Goal: Complete application form: Complete application form

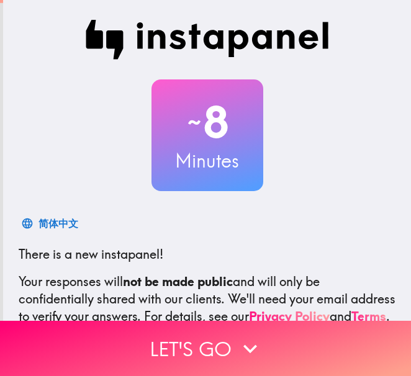
scroll to position [140, 0]
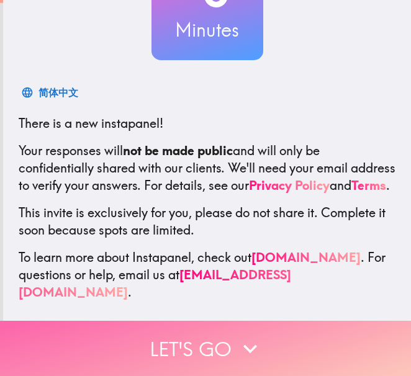
click at [243, 344] on icon "button" at bounding box center [250, 348] width 14 height 9
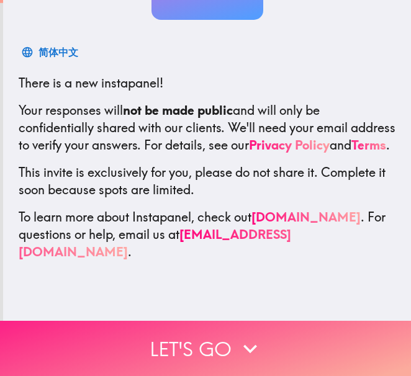
scroll to position [0, 0]
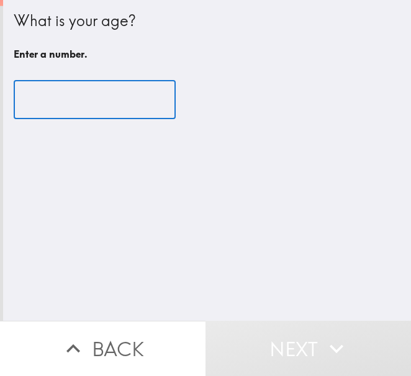
click at [65, 94] on input "number" at bounding box center [95, 100] width 162 height 38
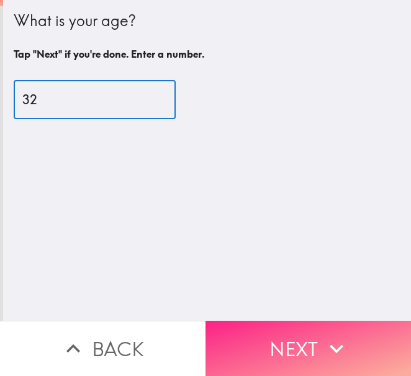
type input "32"
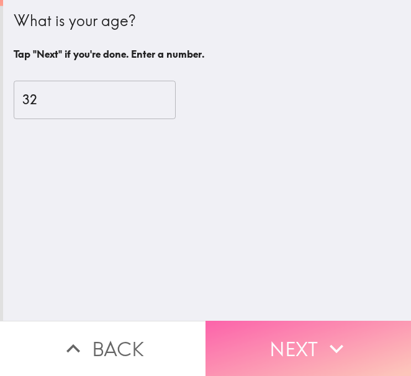
click at [344, 335] on icon "button" at bounding box center [336, 348] width 27 height 27
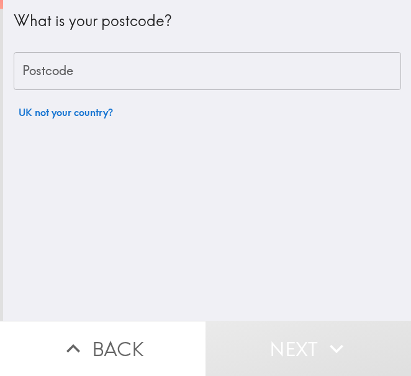
click at [199, 73] on input "Postcode" at bounding box center [207, 71] width 387 height 38
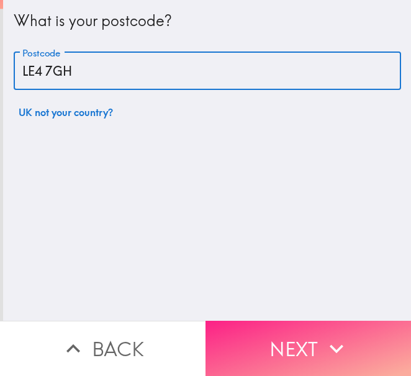
type input "LE4 7GH"
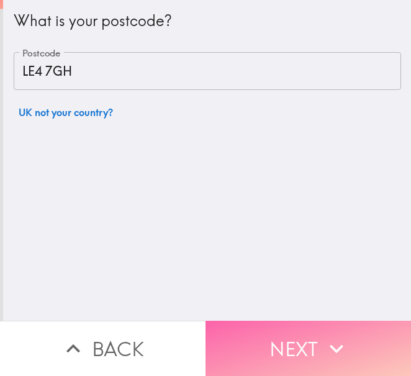
click at [277, 344] on button "Next" at bounding box center [307, 348] width 205 height 55
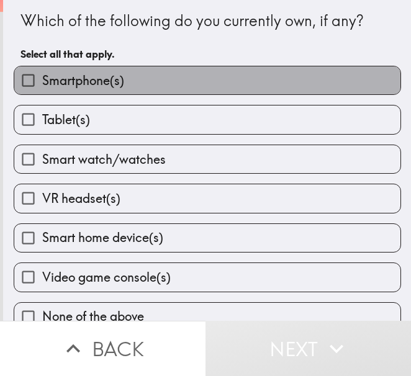
click at [294, 86] on label "Smartphone(s)" at bounding box center [207, 80] width 386 height 28
click at [42, 86] on input "Smartphone(s)" at bounding box center [28, 80] width 28 height 28
checkbox input "true"
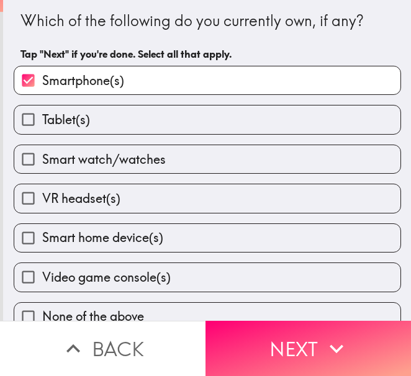
click at [288, 160] on label "Smart watch/watches" at bounding box center [207, 159] width 386 height 28
click at [42, 160] on input "Smart watch/watches" at bounding box center [28, 159] width 28 height 28
checkbox input "true"
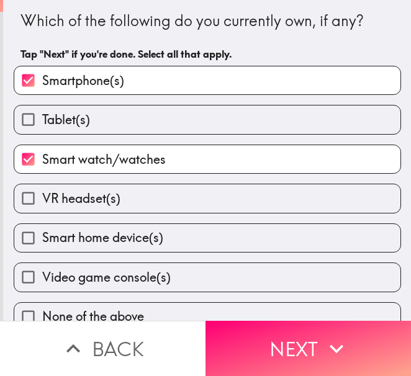
scroll to position [20, 0]
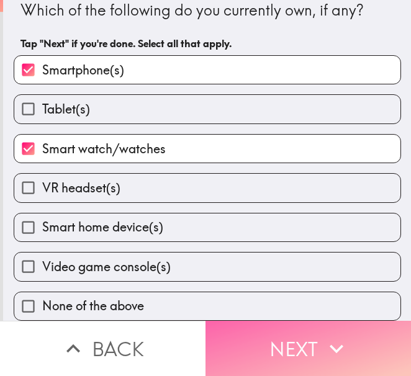
click at [313, 339] on button "Next" at bounding box center [307, 348] width 205 height 55
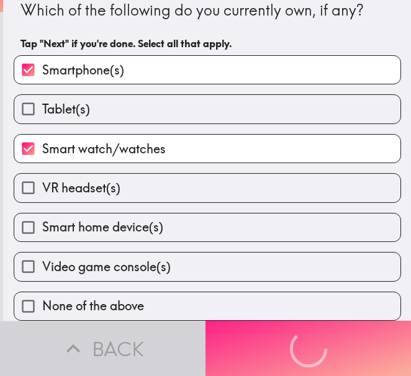
scroll to position [0, 0]
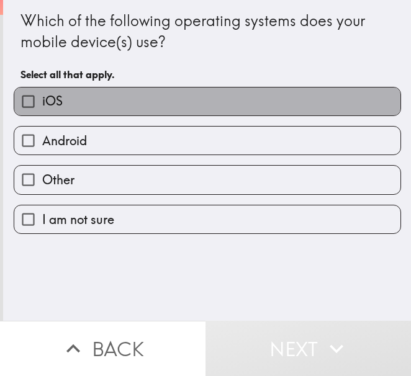
click at [204, 110] on label "iOS" at bounding box center [207, 102] width 386 height 28
click at [42, 110] on input "iOS" at bounding box center [28, 102] width 28 height 28
checkbox input "true"
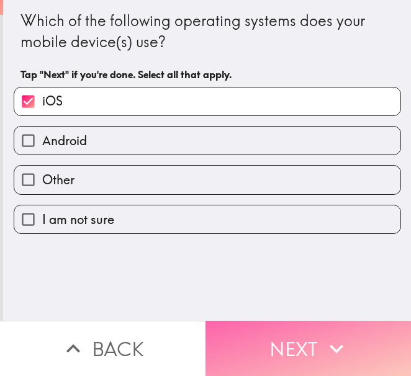
click at [300, 333] on button "Next" at bounding box center [307, 348] width 205 height 55
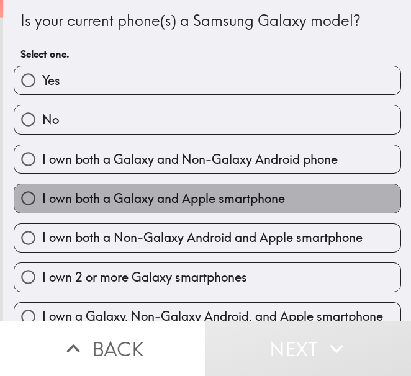
click at [337, 196] on label "I own both a Galaxy and Apple smartphone" at bounding box center [207, 198] width 386 height 28
click at [42, 196] on input "I own both a Galaxy and Apple smartphone" at bounding box center [28, 198] width 28 height 28
radio input "true"
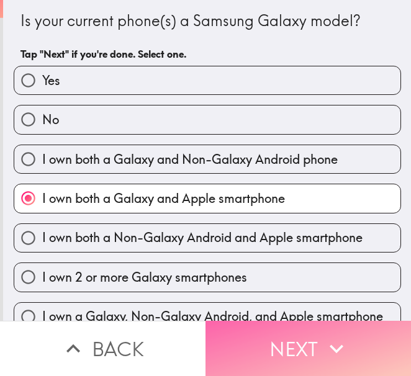
click at [323, 344] on icon "button" at bounding box center [336, 348] width 27 height 27
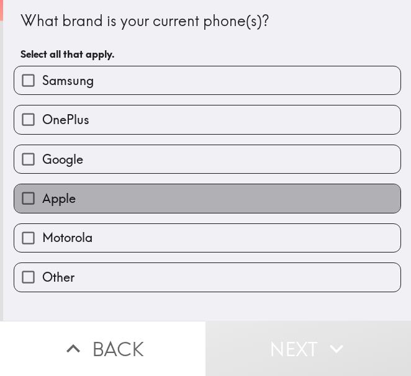
click at [184, 212] on label "Apple" at bounding box center [207, 198] width 386 height 28
click at [42, 212] on input "Apple" at bounding box center [28, 198] width 28 height 28
checkbox input "true"
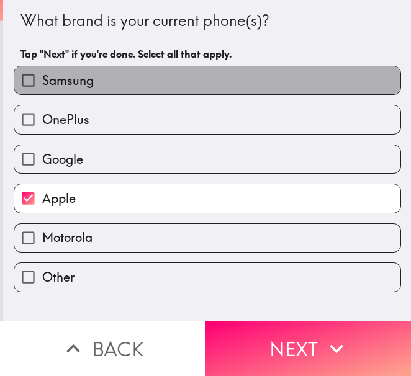
click at [166, 74] on label "Samsung" at bounding box center [207, 80] width 386 height 28
click at [42, 74] on input "Samsung" at bounding box center [28, 80] width 28 height 28
checkbox input "true"
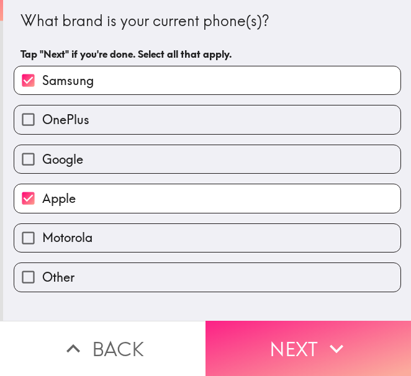
click at [280, 333] on button "Next" at bounding box center [307, 348] width 205 height 55
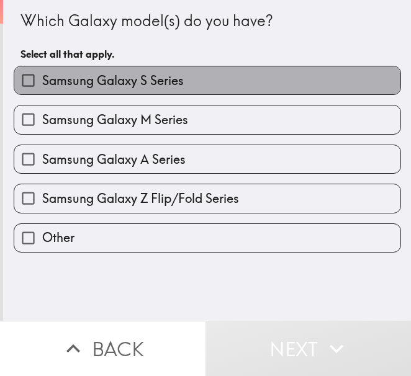
click at [233, 94] on label "Samsung Galaxy S Series" at bounding box center [207, 80] width 386 height 28
click at [42, 94] on input "Samsung Galaxy S Series" at bounding box center [28, 80] width 28 height 28
checkbox input "true"
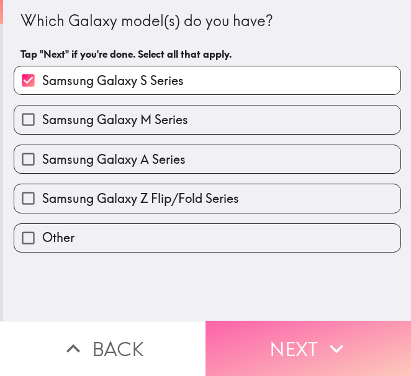
click at [264, 335] on button "Next" at bounding box center [307, 348] width 205 height 55
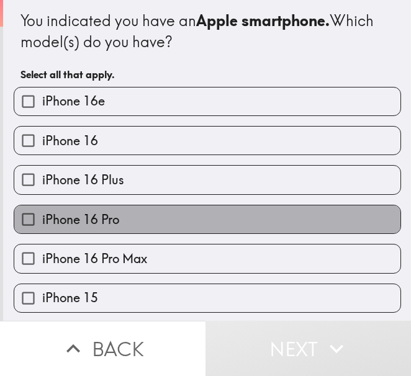
click at [204, 224] on label "iPhone 16 Pro" at bounding box center [207, 219] width 386 height 28
click at [42, 224] on input "iPhone 16 Pro" at bounding box center [28, 219] width 28 height 28
checkbox input "true"
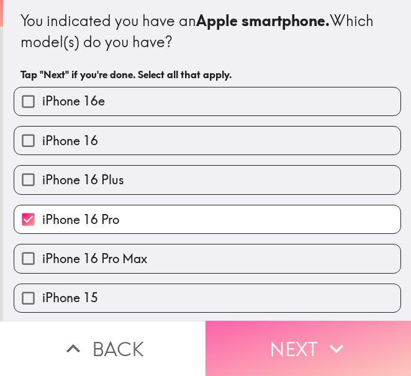
click at [264, 333] on button "Next" at bounding box center [307, 348] width 205 height 55
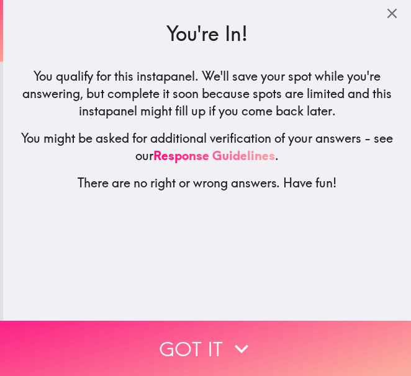
click at [201, 338] on button "Got it" at bounding box center [205, 348] width 411 height 55
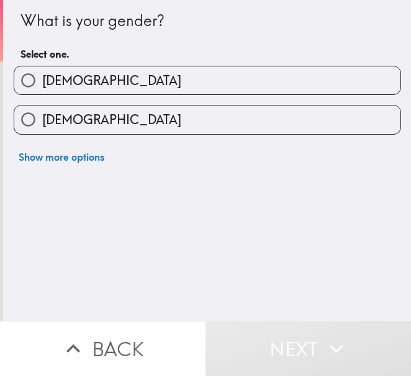
click at [152, 78] on label "[DEMOGRAPHIC_DATA]" at bounding box center [207, 80] width 386 height 28
click at [42, 78] on input "[DEMOGRAPHIC_DATA]" at bounding box center [28, 80] width 28 height 28
radio input "true"
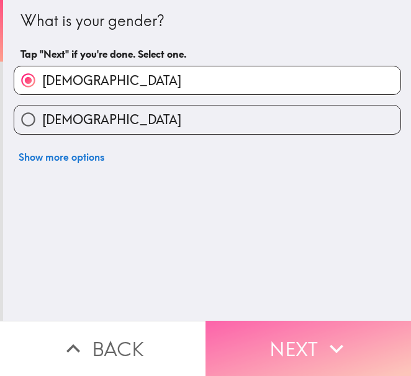
click at [254, 325] on button "Next" at bounding box center [307, 348] width 205 height 55
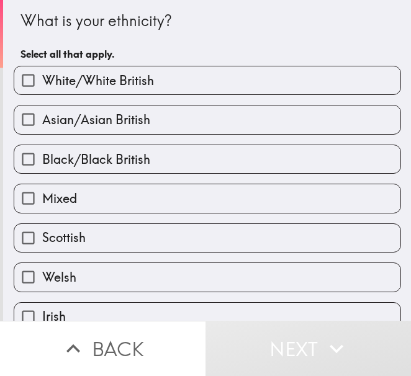
click at [277, 157] on label "Black/Black British" at bounding box center [207, 159] width 386 height 28
click at [42, 157] on input "Black/Black British" at bounding box center [28, 159] width 28 height 28
checkbox input "true"
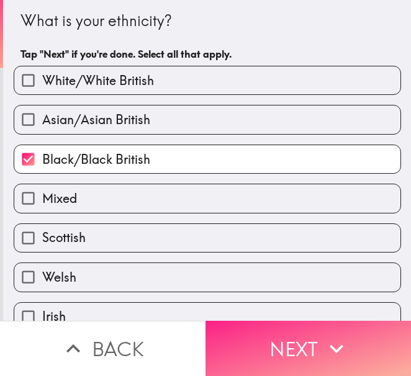
click at [334, 344] on icon "button" at bounding box center [336, 348] width 27 height 27
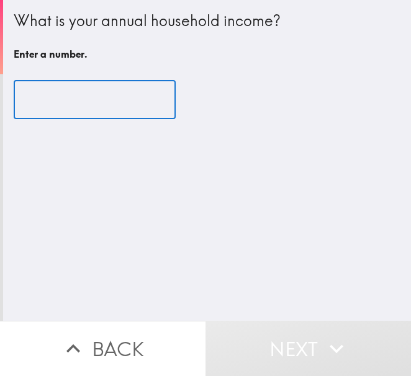
click at [97, 115] on input "number" at bounding box center [95, 100] width 162 height 38
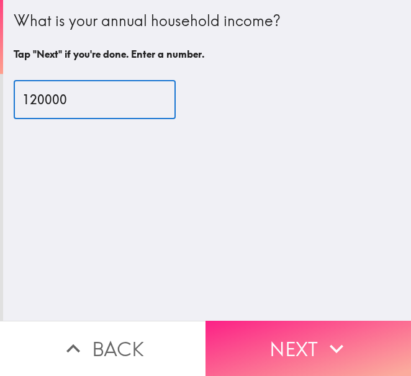
type input "120000"
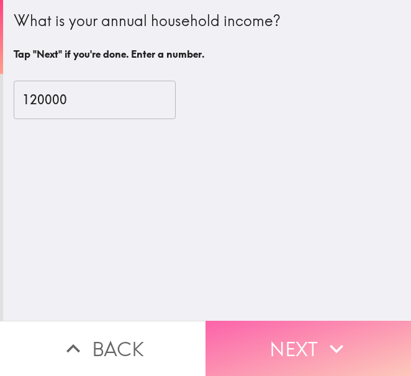
click at [287, 341] on button "Next" at bounding box center [307, 348] width 205 height 55
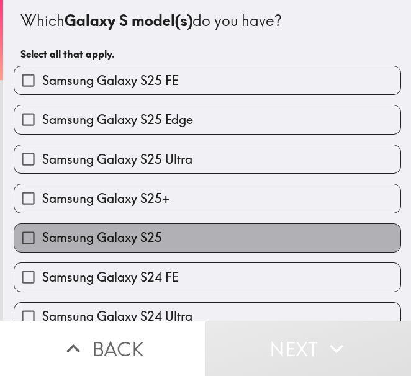
click at [261, 242] on label "Samsung Galaxy S25" at bounding box center [207, 238] width 386 height 28
click at [42, 242] on input "Samsung Galaxy S25" at bounding box center [28, 238] width 28 height 28
checkbox input "true"
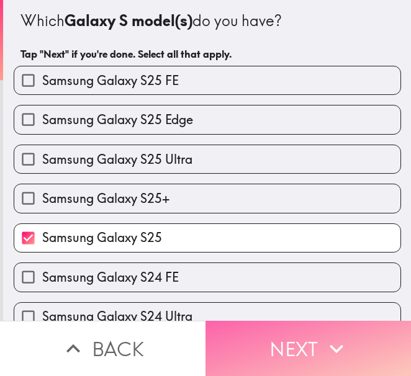
click at [286, 333] on button "Next" at bounding box center [307, 348] width 205 height 55
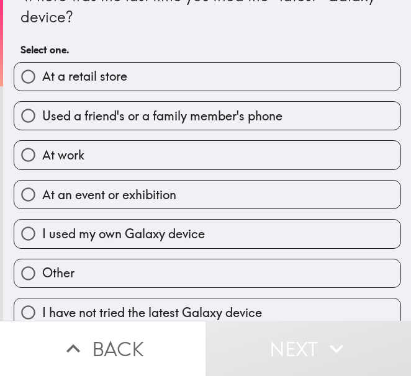
scroll to position [41, 0]
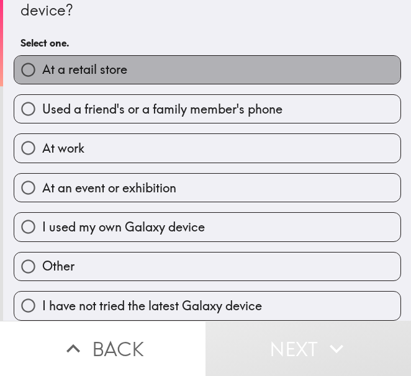
click at [259, 63] on label "At a retail store" at bounding box center [207, 70] width 386 height 28
click at [42, 63] on input "At a retail store" at bounding box center [28, 70] width 28 height 28
radio input "true"
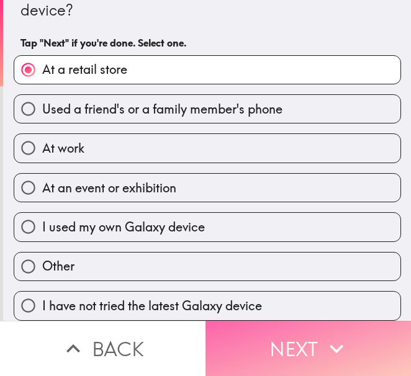
click at [300, 339] on button "Next" at bounding box center [307, 348] width 205 height 55
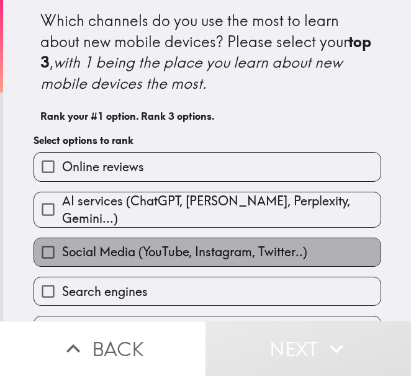
click at [330, 247] on label "Social Media (YouTube, Instagram, Twitter..)" at bounding box center [207, 252] width 346 height 28
click at [62, 247] on input "Social Media (YouTube, Instagram, Twitter..)" at bounding box center [48, 252] width 28 height 28
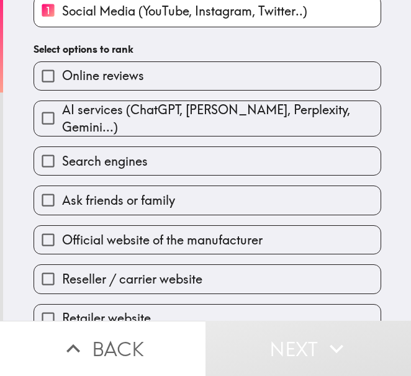
scroll to position [148, 0]
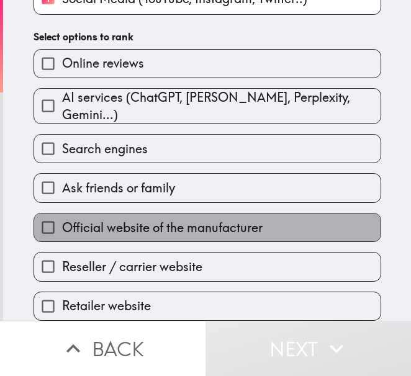
click at [289, 224] on label "Official website of the manufacturer" at bounding box center [207, 228] width 346 height 28
click at [62, 224] on input "Official website of the manufacturer" at bounding box center [48, 228] width 28 height 28
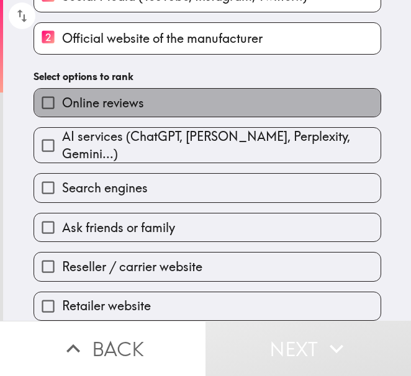
click at [333, 104] on label "Online reviews" at bounding box center [207, 103] width 346 height 28
click at [62, 104] on input "Online reviews" at bounding box center [48, 103] width 28 height 28
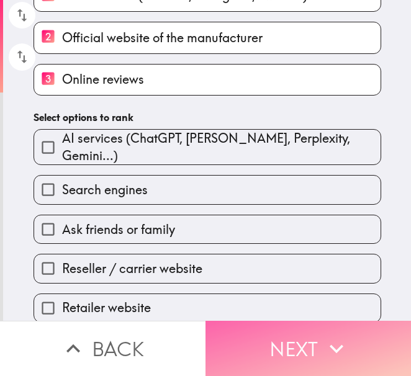
click at [302, 323] on button "Next" at bounding box center [307, 348] width 205 height 55
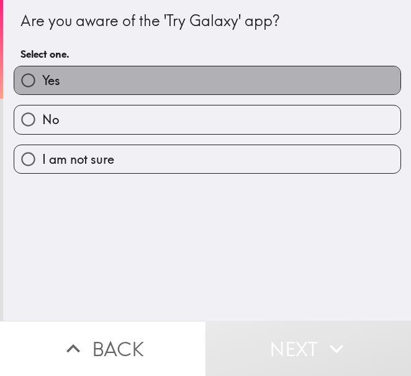
click at [346, 89] on label "Yes" at bounding box center [207, 80] width 386 height 28
click at [42, 89] on input "Yes" at bounding box center [28, 80] width 28 height 28
radio input "true"
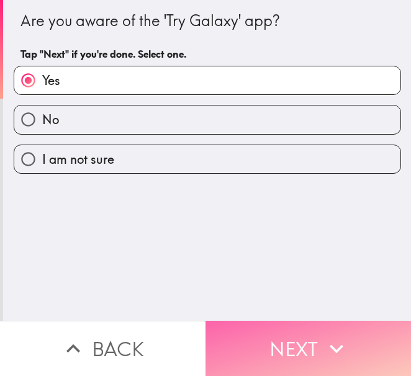
click at [348, 328] on button "Next" at bounding box center [307, 348] width 205 height 55
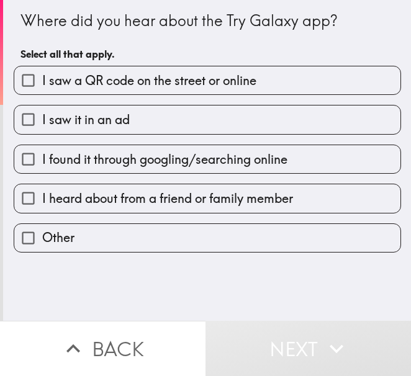
click at [295, 163] on label "I found it through googling/searching online" at bounding box center [207, 159] width 386 height 28
click at [42, 163] on input "I found it through googling/searching online" at bounding box center [28, 159] width 28 height 28
checkbox input "true"
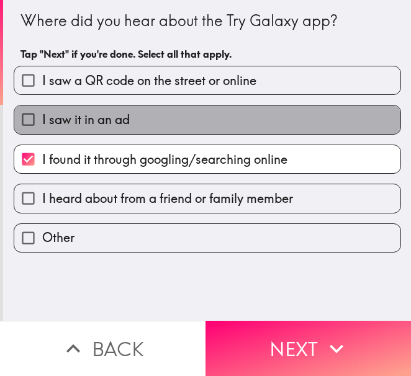
click at [313, 120] on label "I saw it in an ad" at bounding box center [207, 120] width 386 height 28
click at [42, 120] on input "I saw it in an ad" at bounding box center [28, 120] width 28 height 28
checkbox input "true"
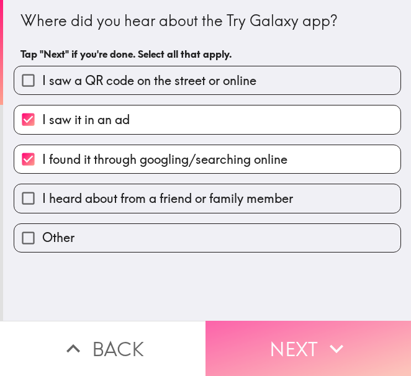
click at [323, 347] on icon "button" at bounding box center [336, 348] width 27 height 27
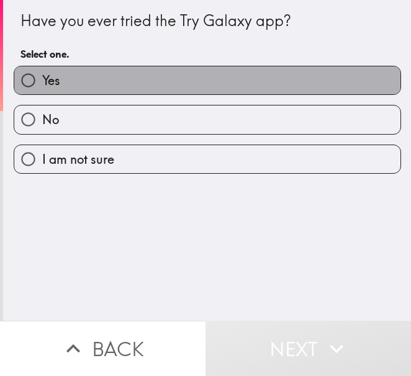
click at [212, 78] on label "Yes" at bounding box center [207, 80] width 386 height 28
click at [42, 78] on input "Yes" at bounding box center [28, 80] width 28 height 28
radio input "true"
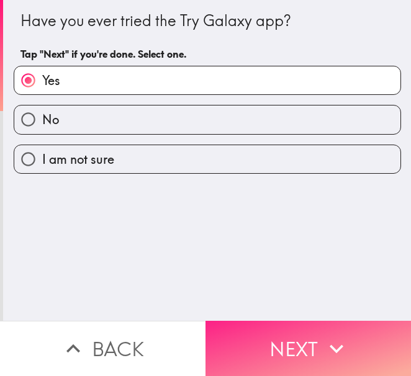
click at [282, 333] on button "Next" at bounding box center [307, 348] width 205 height 55
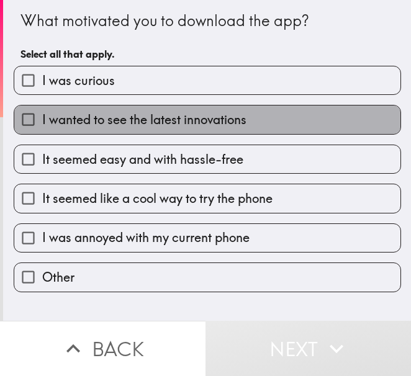
click at [233, 119] on span "I wanted to see the latest innovations" at bounding box center [144, 119] width 204 height 17
click at [42, 119] on input "I wanted to see the latest innovations" at bounding box center [28, 120] width 28 height 28
checkbox input "true"
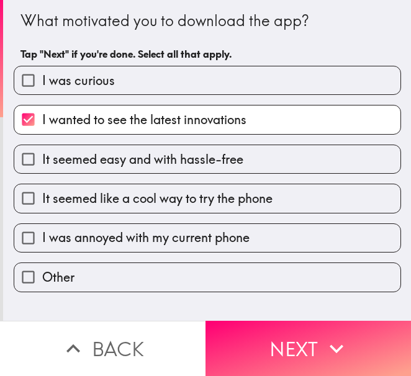
click at [205, 207] on label "It seemed like a cool way to try the phone" at bounding box center [207, 198] width 386 height 28
click at [42, 207] on input "It seemed like a cool way to try the phone" at bounding box center [28, 198] width 28 height 28
checkbox input "true"
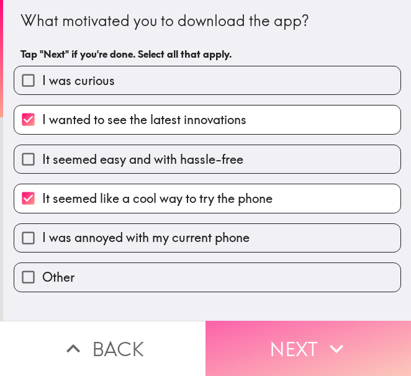
click at [241, 333] on button "Next" at bounding box center [307, 348] width 205 height 55
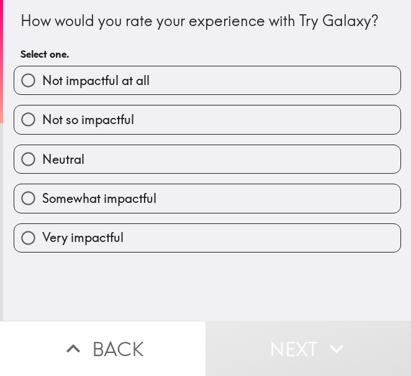
click at [160, 238] on label "Very impactful" at bounding box center [207, 238] width 386 height 28
click at [42, 238] on input "Very impactful" at bounding box center [28, 238] width 28 height 28
radio input "true"
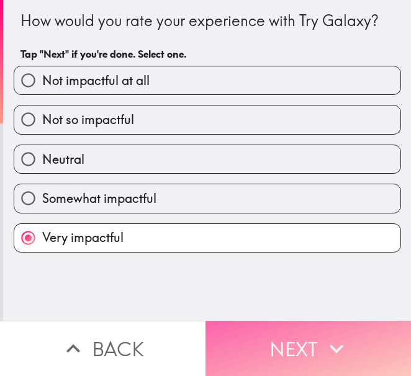
click at [256, 347] on button "Next" at bounding box center [307, 348] width 205 height 55
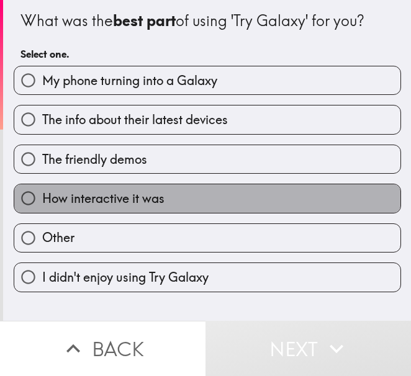
click at [220, 207] on label "How interactive it was" at bounding box center [207, 198] width 386 height 28
click at [42, 207] on input "How interactive it was" at bounding box center [28, 198] width 28 height 28
radio input "true"
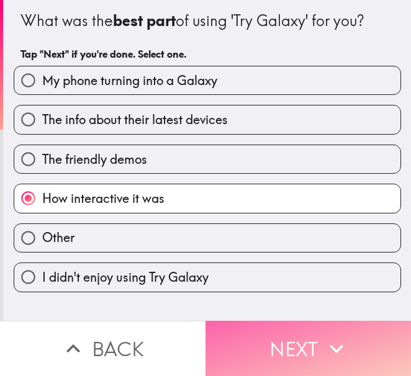
click at [262, 337] on button "Next" at bounding box center [307, 348] width 205 height 55
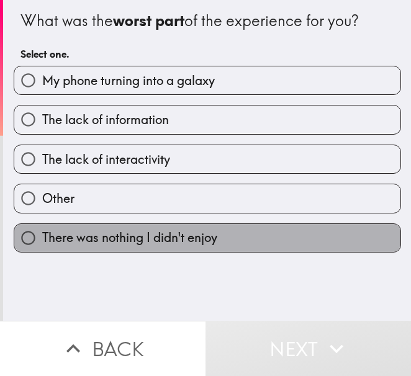
click at [254, 245] on label "There was nothing I didn't enjoy" at bounding box center [207, 238] width 386 height 28
click at [42, 245] on input "There was nothing I didn't enjoy" at bounding box center [28, 238] width 28 height 28
radio input "true"
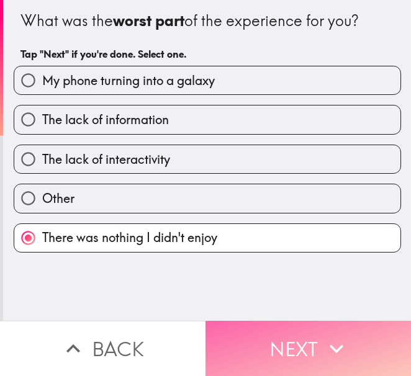
click at [275, 342] on button "Next" at bounding box center [307, 348] width 205 height 55
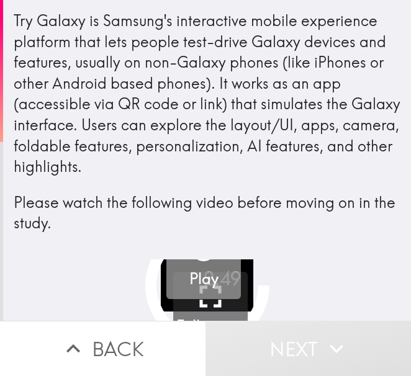
click at [197, 277] on h5 "Play" at bounding box center [203, 279] width 29 height 21
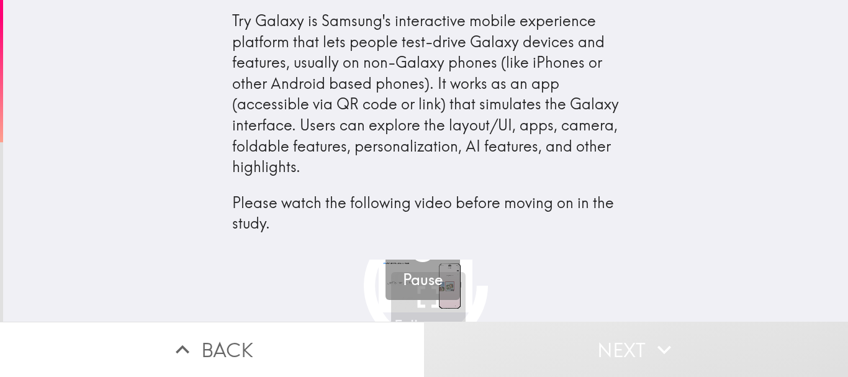
click at [389, 282] on button "Pause" at bounding box center [422, 262] width 74 height 74
click at [389, 282] on button "Play" at bounding box center [422, 262] width 74 height 74
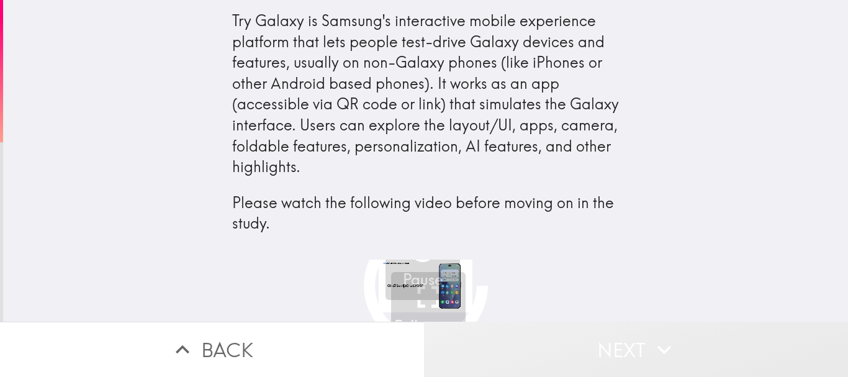
click at [410, 331] on button "Next" at bounding box center [636, 349] width 424 height 55
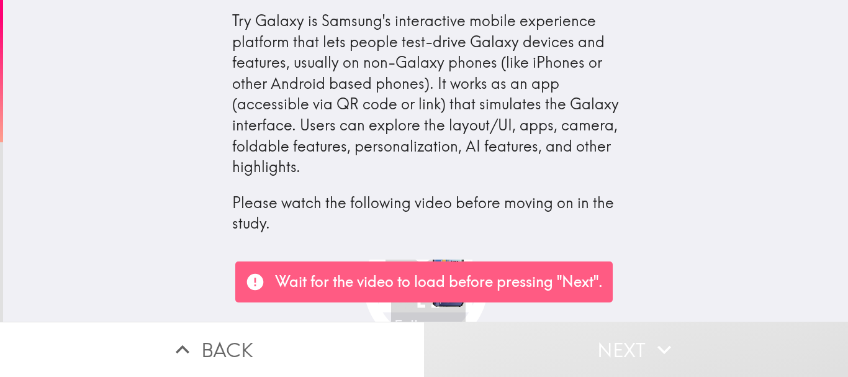
click at [410, 279] on p "Wait for the video to load before pressing "Next"." at bounding box center [439, 281] width 328 height 21
click at [410, 287] on p "Wait for the video to load before pressing "Next"." at bounding box center [439, 281] width 328 height 21
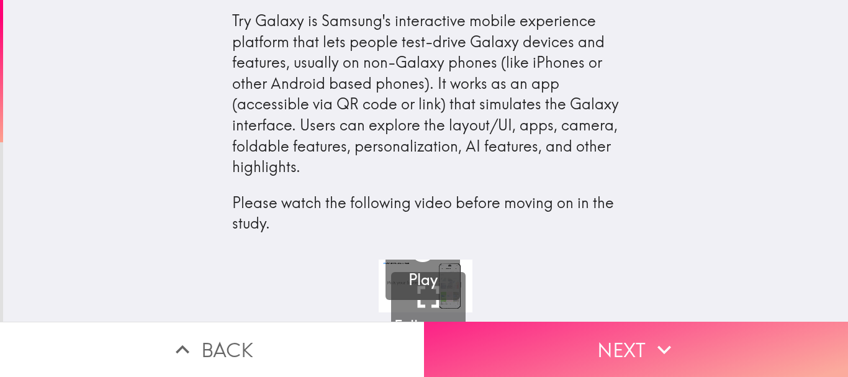
click at [410, 349] on icon "button" at bounding box center [663, 349] width 27 height 27
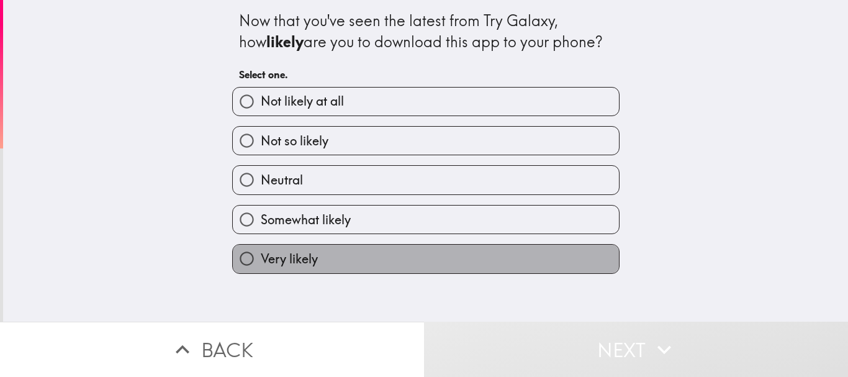
click at [410, 245] on label "Very likely" at bounding box center [426, 259] width 386 height 28
click at [261, 245] on input "Very likely" at bounding box center [247, 259] width 28 height 28
radio input "true"
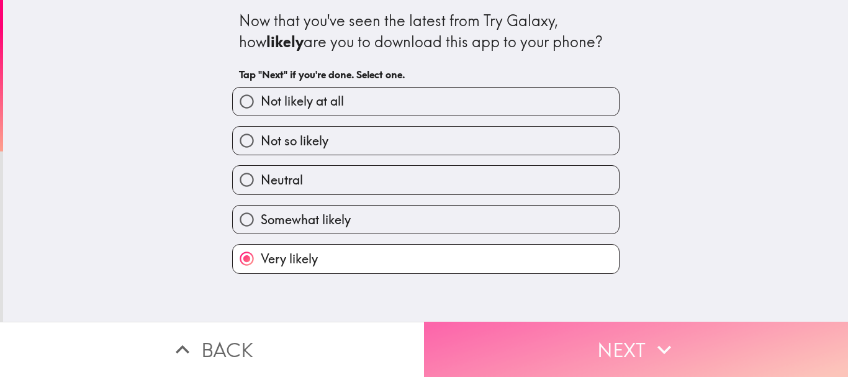
click at [410, 330] on button "Next" at bounding box center [636, 349] width 424 height 55
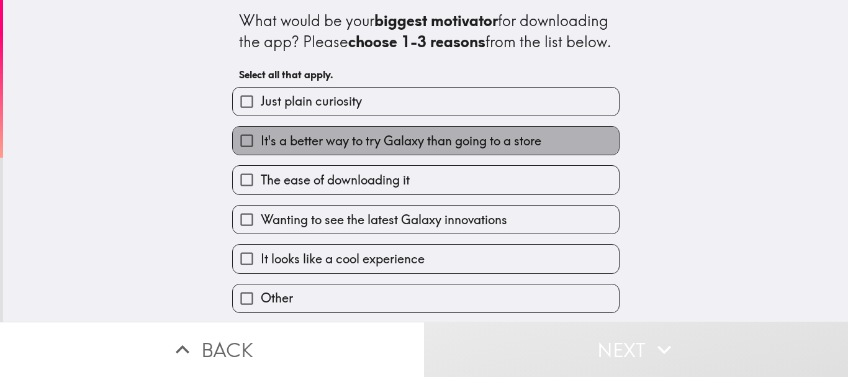
click at [410, 150] on span "It's a better way to try Galaxy than going to a store" at bounding box center [401, 140] width 281 height 17
click at [261, 155] on input "It's a better way to try Galaxy than going to a store" at bounding box center [247, 141] width 28 height 28
checkbox input "true"
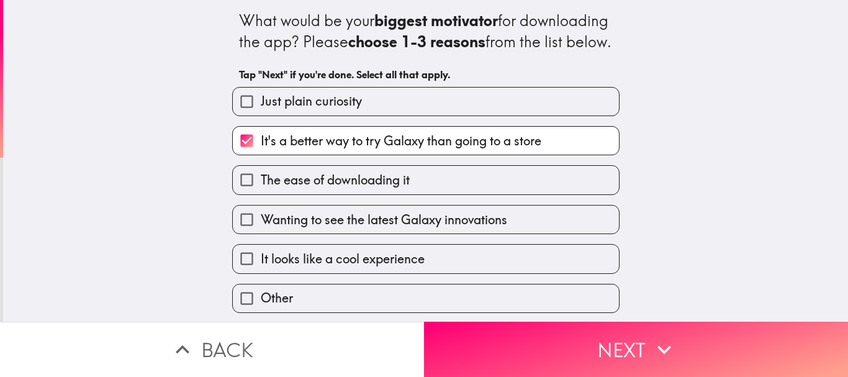
click at [410, 194] on label "The ease of downloading it" at bounding box center [426, 180] width 386 height 28
click at [261, 194] on input "The ease of downloading it" at bounding box center [247, 180] width 28 height 28
checkbox input "true"
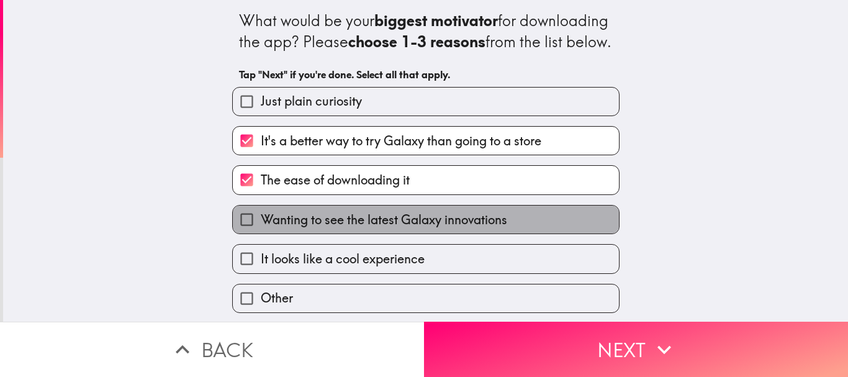
click at [410, 233] on label "Wanting to see the latest Galaxy innovations" at bounding box center [426, 219] width 386 height 28
click at [261, 233] on input "Wanting to see the latest Galaxy innovations" at bounding box center [247, 219] width 28 height 28
checkbox input "true"
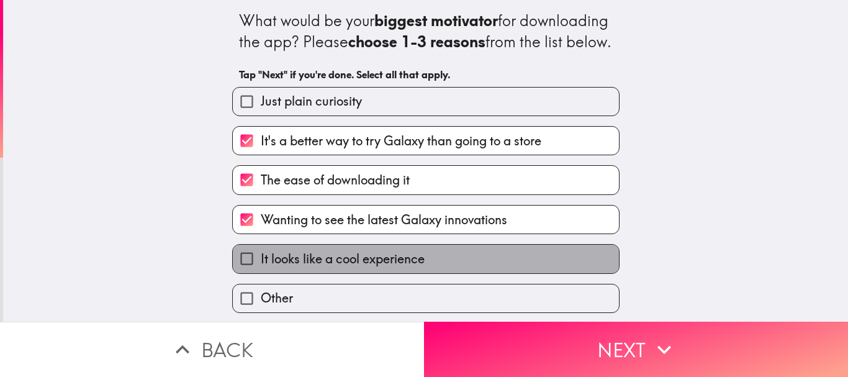
click at [410, 269] on label "It looks like a cool experience" at bounding box center [426, 259] width 386 height 28
click at [261, 269] on input "It looks like a cool experience" at bounding box center [247, 259] width 28 height 28
checkbox input "true"
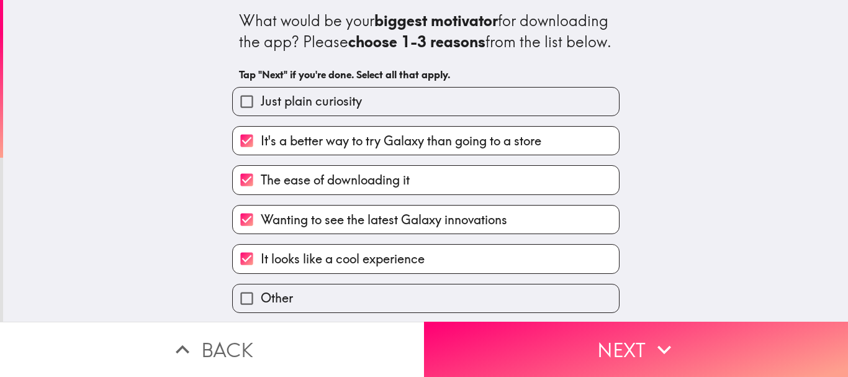
scroll to position [22, 0]
click at [410, 184] on label "The ease of downloading it" at bounding box center [426, 180] width 386 height 28
click at [261, 184] on input "The ease of downloading it" at bounding box center [247, 180] width 28 height 28
checkbox input "false"
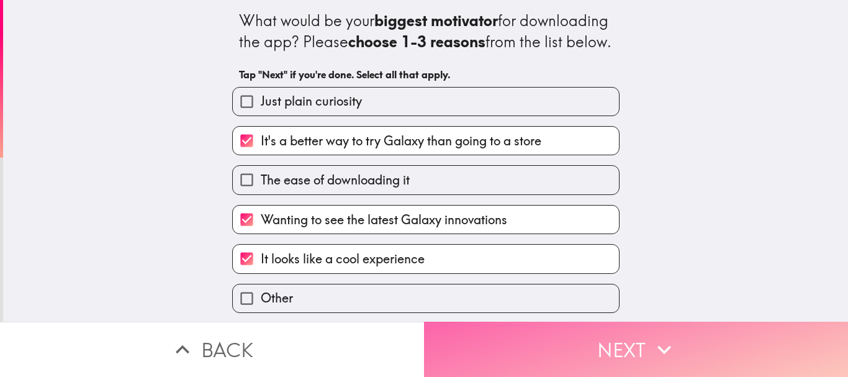
click at [410, 342] on button "Next" at bounding box center [636, 349] width 424 height 55
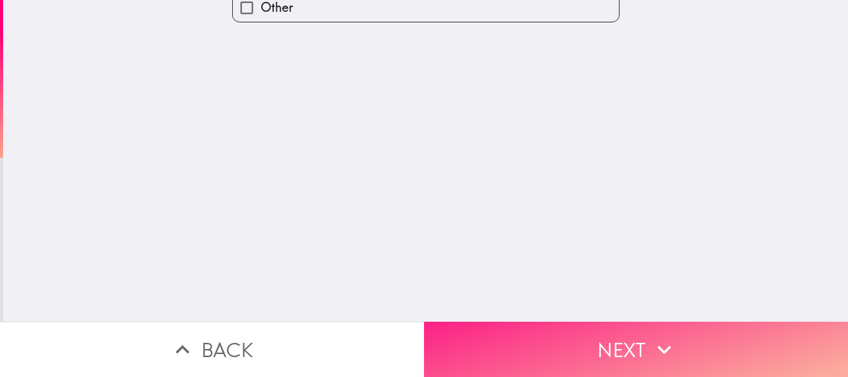
scroll to position [0, 0]
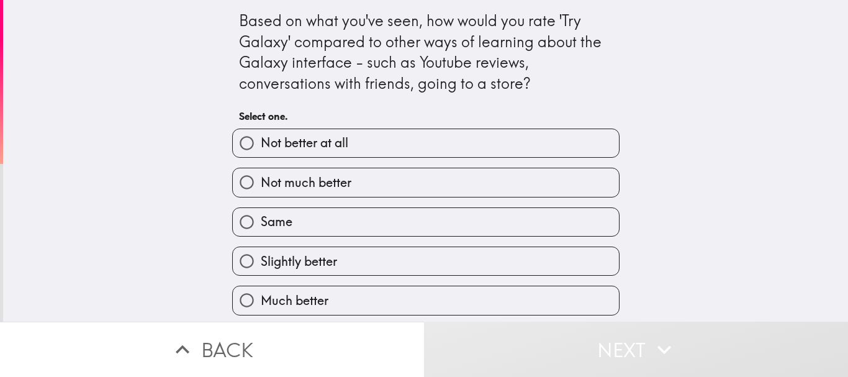
scroll to position [3, 0]
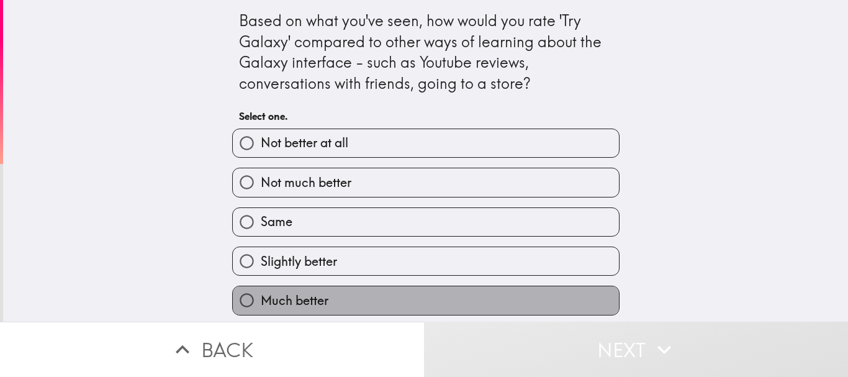
click at [410, 294] on label "Much better" at bounding box center [426, 300] width 386 height 28
click at [261, 294] on input "Much better" at bounding box center [247, 300] width 28 height 28
radio input "true"
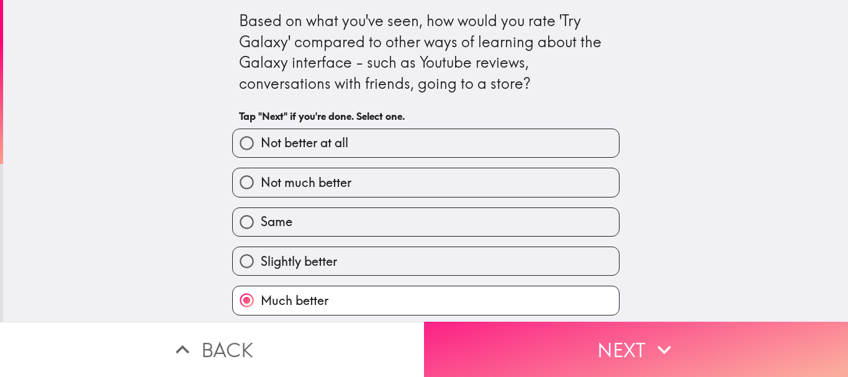
click at [410, 339] on button "Next" at bounding box center [636, 349] width 424 height 55
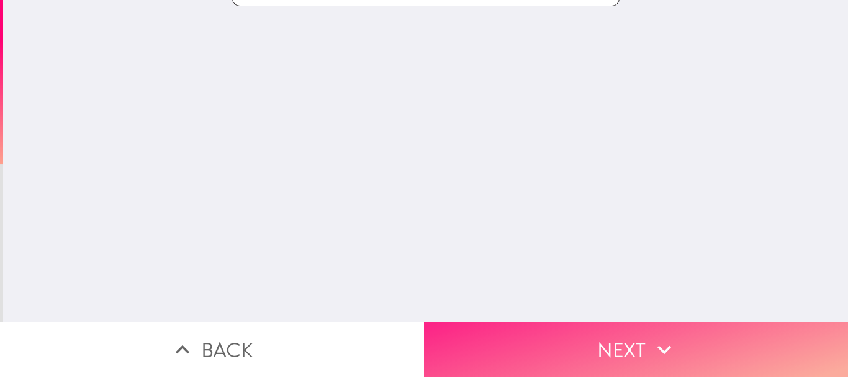
scroll to position [0, 0]
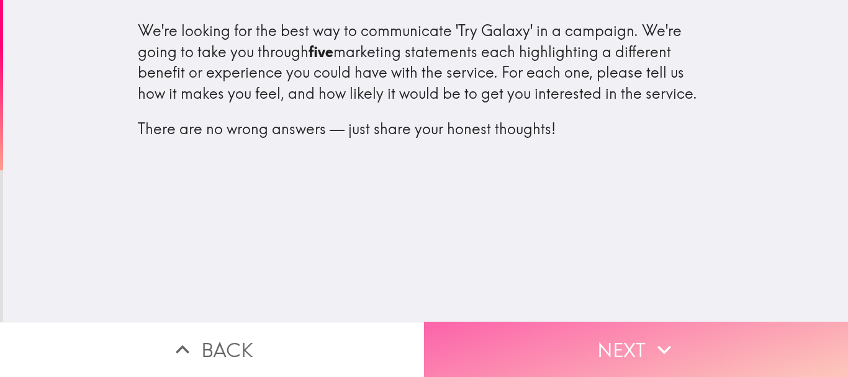
click at [410, 336] on button "Next" at bounding box center [636, 349] width 424 height 55
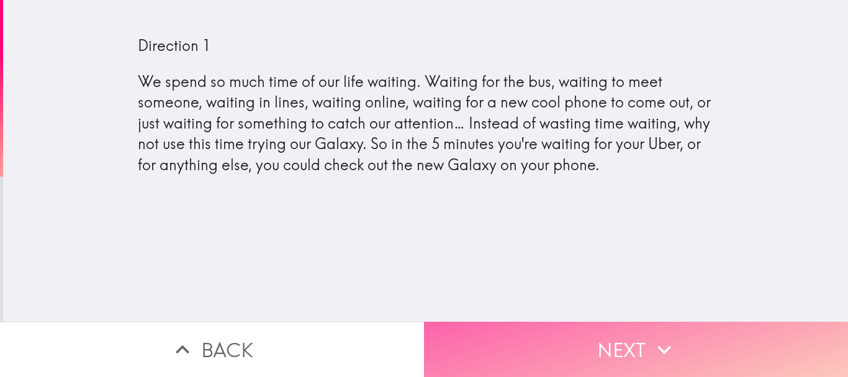
click at [410, 340] on button "Next" at bounding box center [636, 349] width 424 height 55
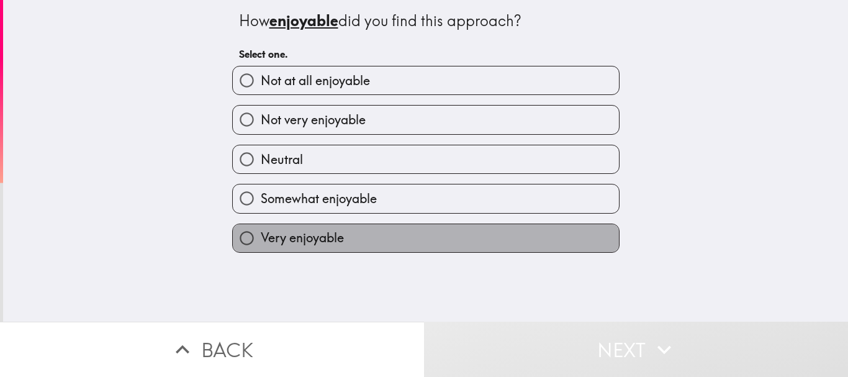
click at [410, 231] on label "Very enjoyable" at bounding box center [426, 238] width 386 height 28
click at [261, 231] on input "Very enjoyable" at bounding box center [247, 238] width 28 height 28
radio input "true"
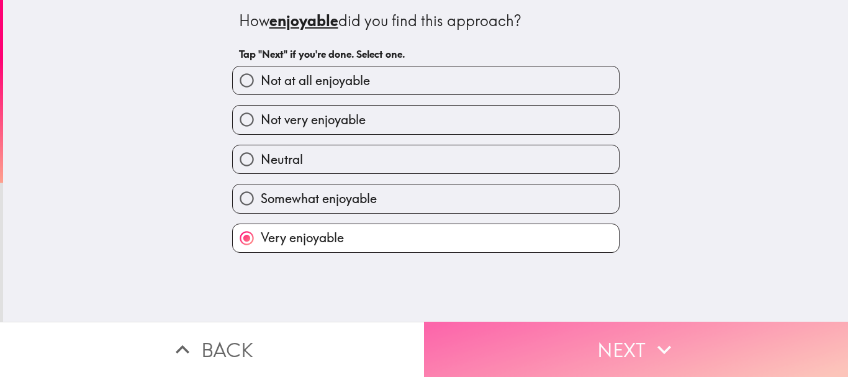
click at [410, 329] on button "Next" at bounding box center [636, 349] width 424 height 55
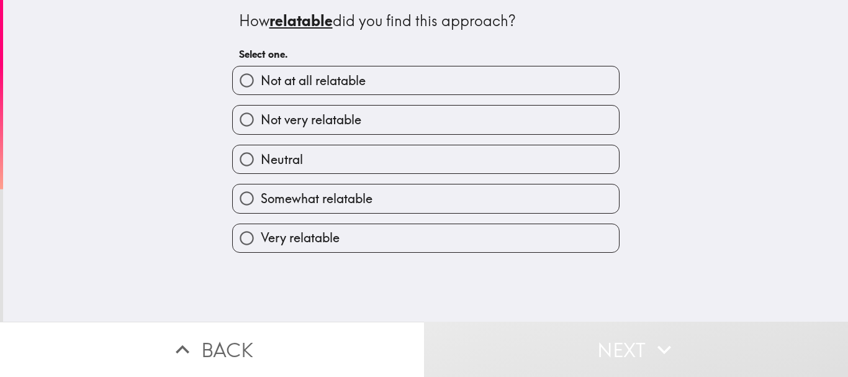
click at [410, 242] on label "Very relatable" at bounding box center [426, 238] width 386 height 28
click at [261, 242] on input "Very relatable" at bounding box center [247, 238] width 28 height 28
radio input "true"
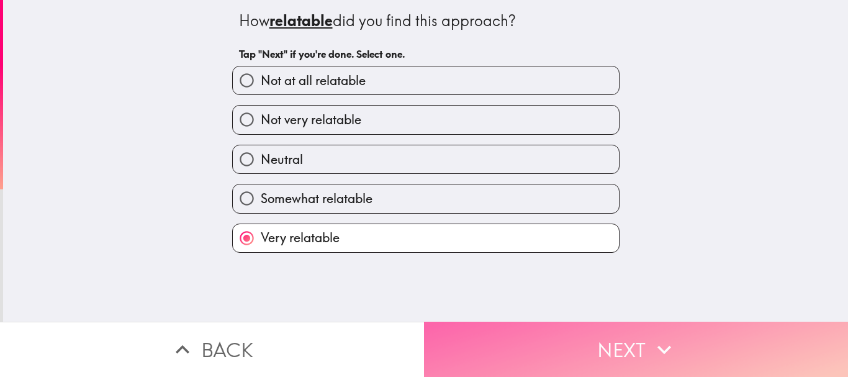
click at [410, 334] on button "Next" at bounding box center [636, 349] width 424 height 55
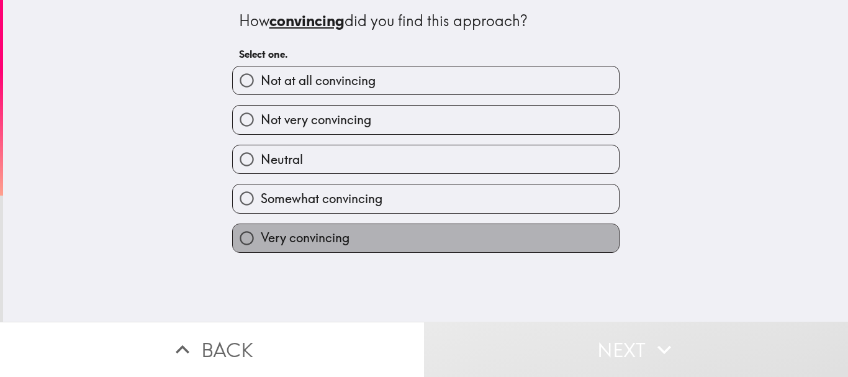
click at [410, 224] on label "Very convincing" at bounding box center [426, 238] width 386 height 28
click at [261, 224] on input "Very convincing" at bounding box center [247, 238] width 28 height 28
radio input "true"
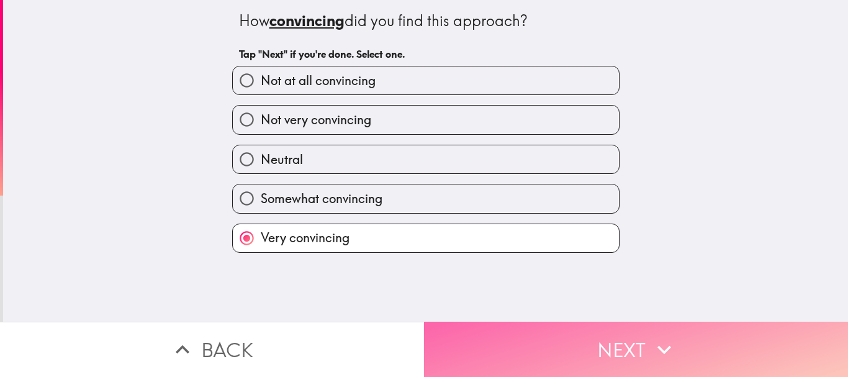
click at [410, 331] on button "Next" at bounding box center [636, 349] width 424 height 55
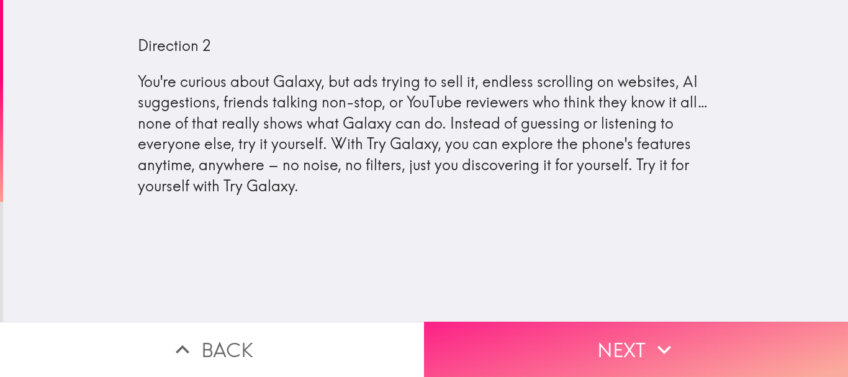
click at [410, 331] on button "Next" at bounding box center [636, 349] width 424 height 55
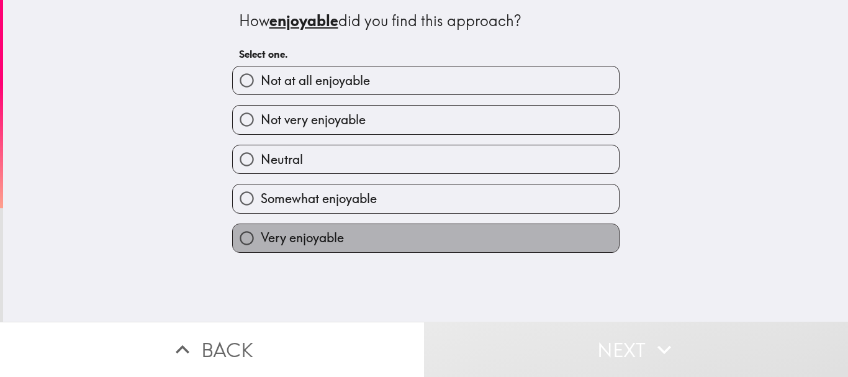
click at [410, 233] on label "Very enjoyable" at bounding box center [426, 238] width 386 height 28
click at [261, 233] on input "Very enjoyable" at bounding box center [247, 238] width 28 height 28
radio input "true"
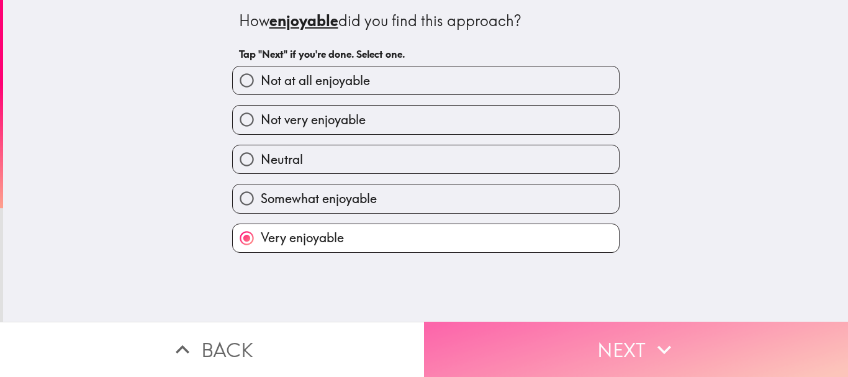
click at [410, 336] on button "Next" at bounding box center [636, 349] width 424 height 55
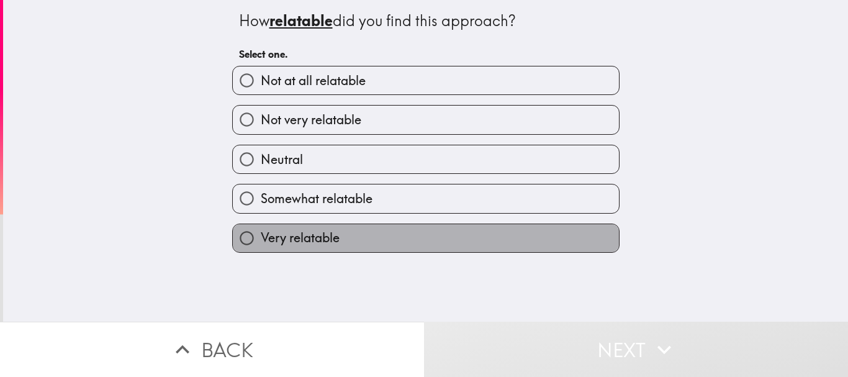
click at [410, 247] on label "Very relatable" at bounding box center [426, 238] width 386 height 28
click at [261, 247] on input "Very relatable" at bounding box center [247, 238] width 28 height 28
radio input "true"
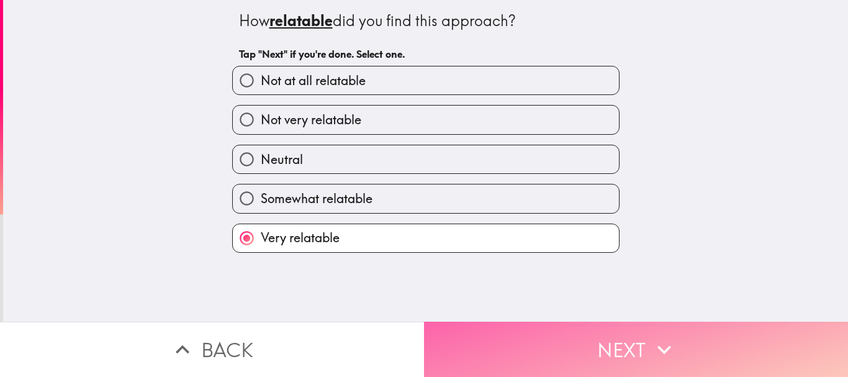
click at [410, 336] on button "Next" at bounding box center [636, 349] width 424 height 55
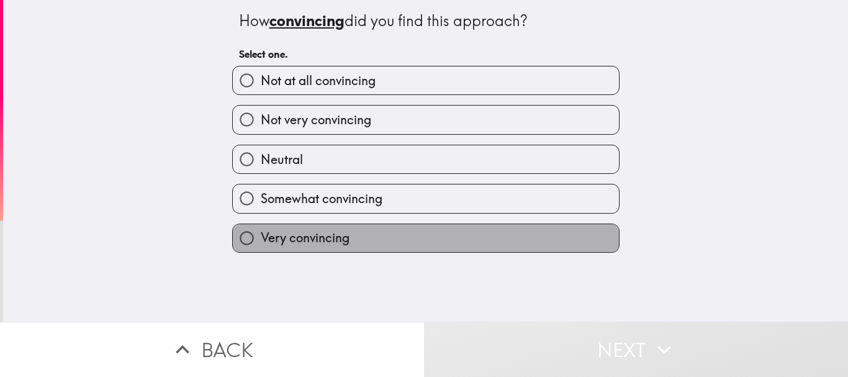
click at [410, 238] on label "Very convincing" at bounding box center [426, 238] width 386 height 28
click at [261, 238] on input "Very convincing" at bounding box center [247, 238] width 28 height 28
radio input "true"
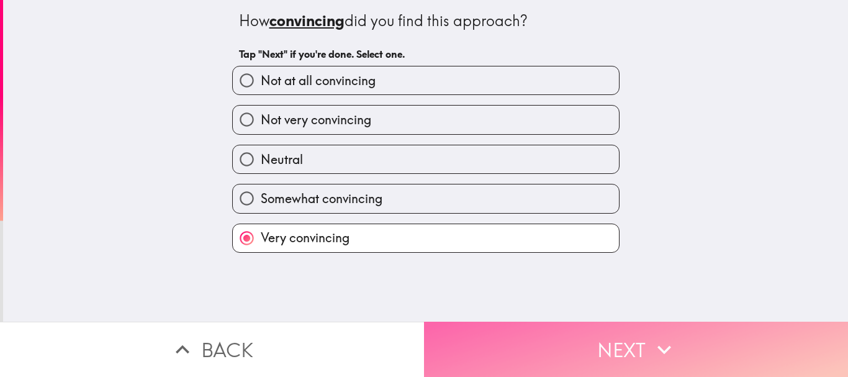
click at [410, 328] on button "Next" at bounding box center [636, 349] width 424 height 55
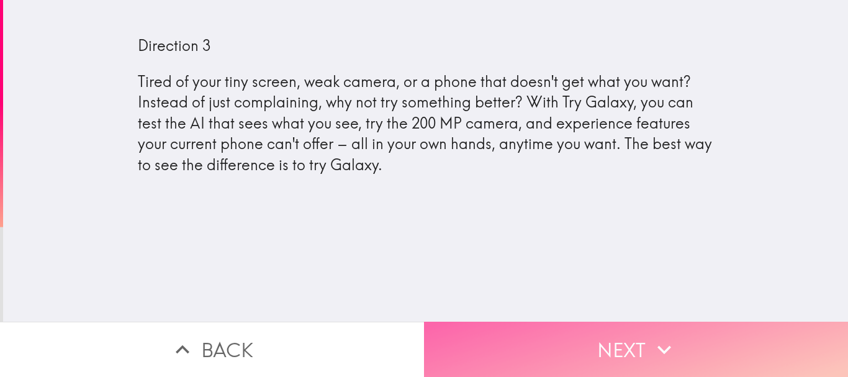
click at [410, 338] on button "Next" at bounding box center [636, 349] width 424 height 55
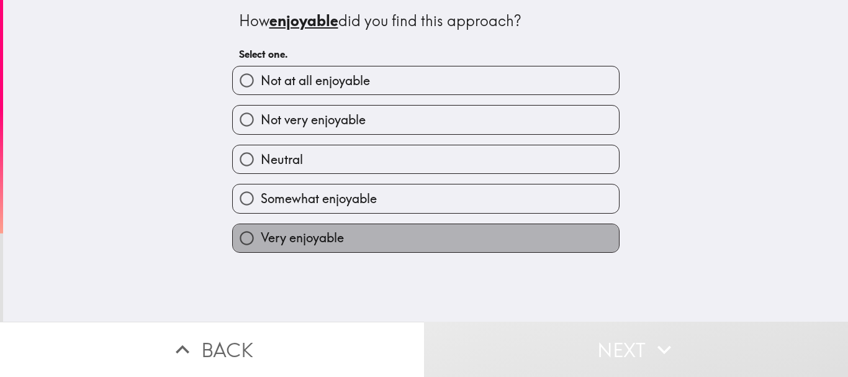
click at [410, 230] on label "Very enjoyable" at bounding box center [426, 238] width 386 height 28
click at [261, 230] on input "Very enjoyable" at bounding box center [247, 238] width 28 height 28
radio input "true"
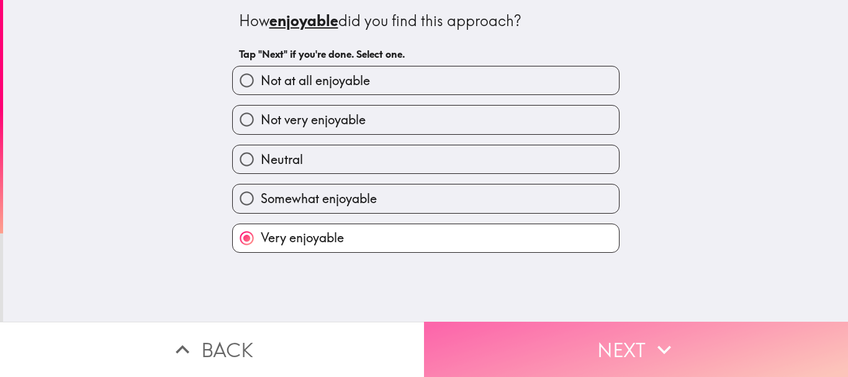
click at [410, 335] on button "Next" at bounding box center [636, 349] width 424 height 55
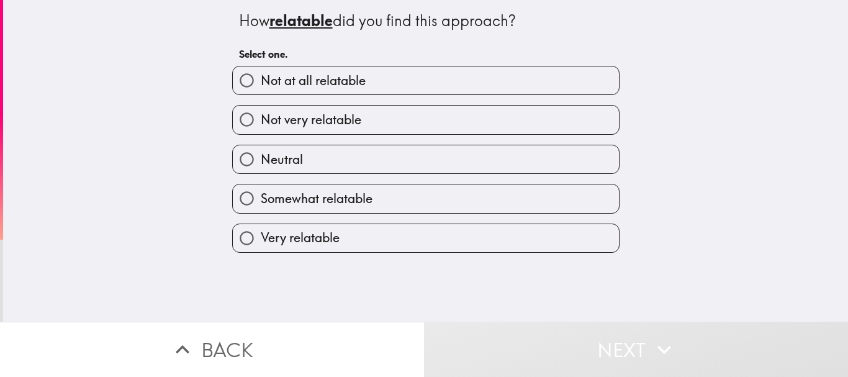
click at [410, 225] on label "Very relatable" at bounding box center [426, 238] width 386 height 28
click at [261, 225] on input "Very relatable" at bounding box center [247, 238] width 28 height 28
radio input "true"
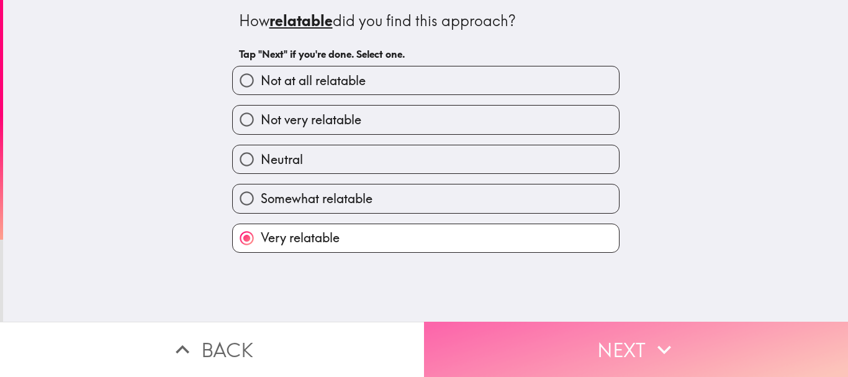
click at [410, 338] on button "Next" at bounding box center [636, 349] width 424 height 55
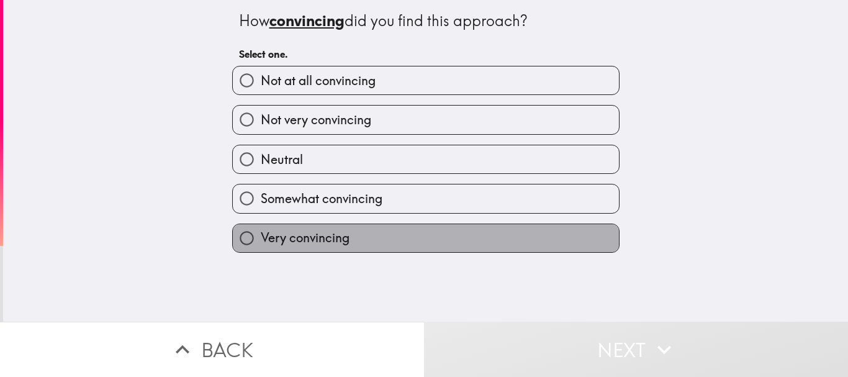
click at [410, 242] on label "Very convincing" at bounding box center [426, 238] width 386 height 28
click at [261, 242] on input "Very convincing" at bounding box center [247, 238] width 28 height 28
radio input "true"
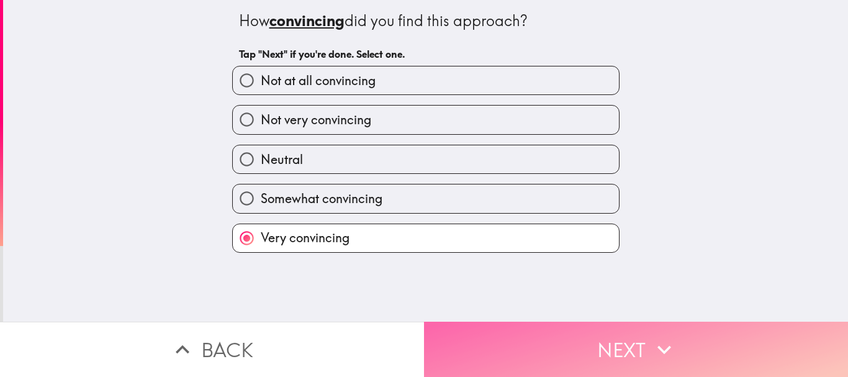
click at [410, 327] on button "Next" at bounding box center [636, 349] width 424 height 55
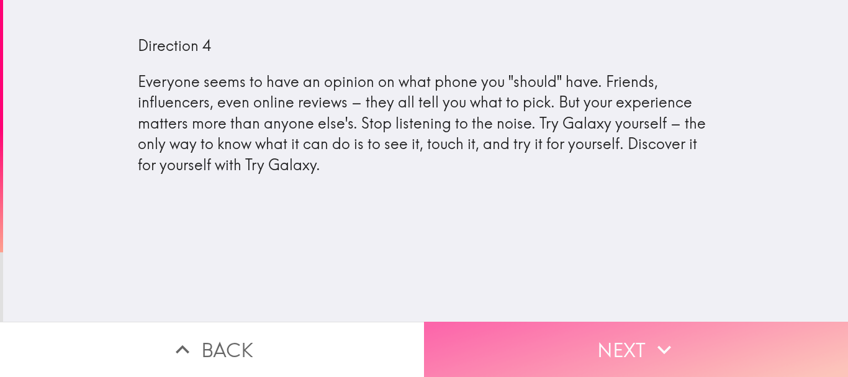
click at [410, 327] on button "Next" at bounding box center [636, 349] width 424 height 55
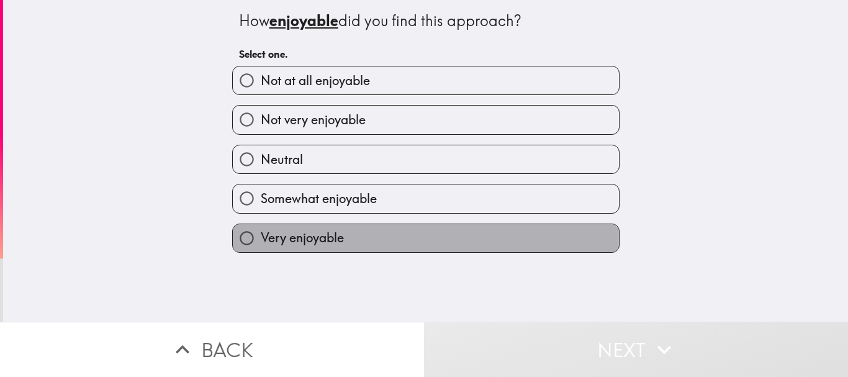
click at [410, 245] on label "Very enjoyable" at bounding box center [426, 238] width 386 height 28
click at [261, 245] on input "Very enjoyable" at bounding box center [247, 238] width 28 height 28
radio input "true"
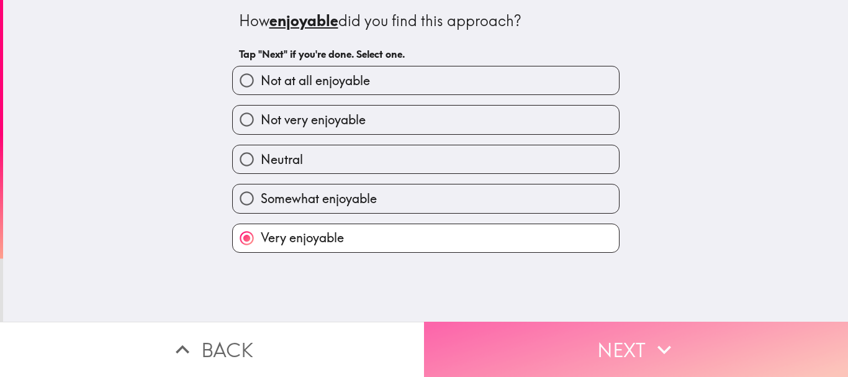
click at [410, 330] on button "Next" at bounding box center [636, 349] width 424 height 55
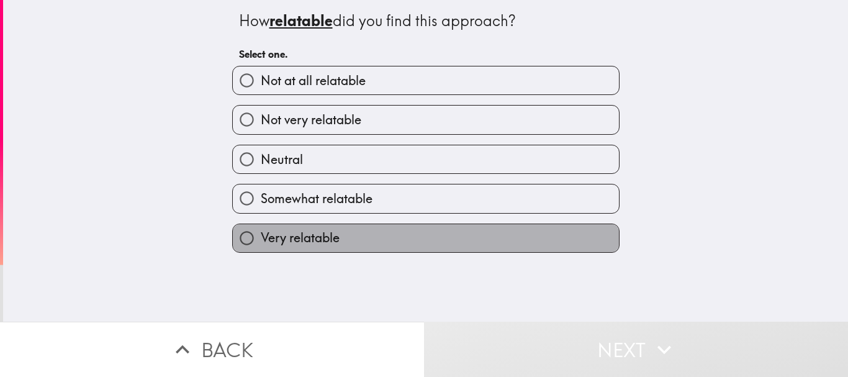
click at [410, 234] on label "Very relatable" at bounding box center [426, 238] width 386 height 28
click at [261, 234] on input "Very relatable" at bounding box center [247, 238] width 28 height 28
radio input "true"
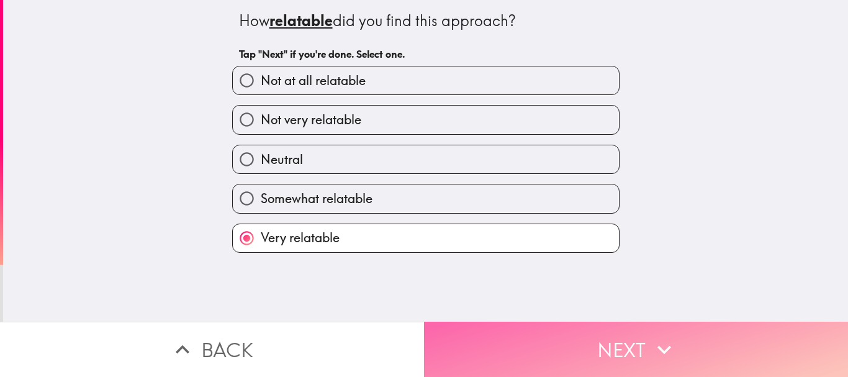
click at [410, 334] on button "Next" at bounding box center [636, 349] width 424 height 55
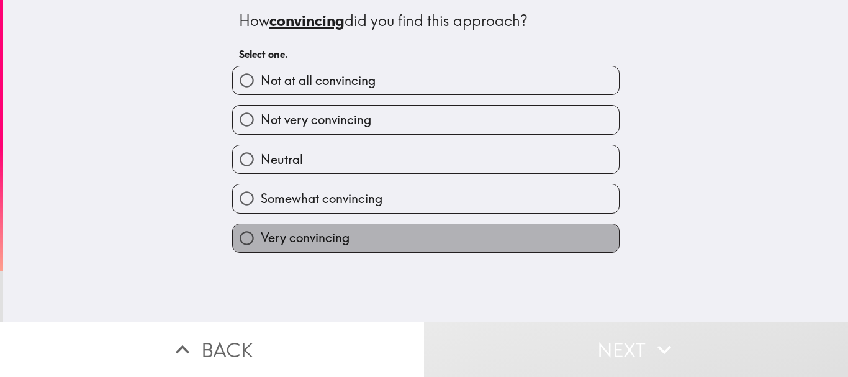
click at [410, 244] on label "Very convincing" at bounding box center [426, 238] width 386 height 28
click at [261, 244] on input "Very convincing" at bounding box center [247, 238] width 28 height 28
radio input "true"
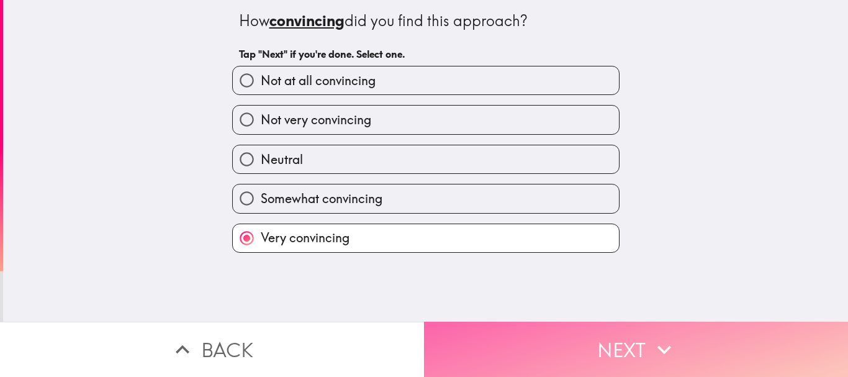
click at [410, 336] on button "Next" at bounding box center [636, 349] width 424 height 55
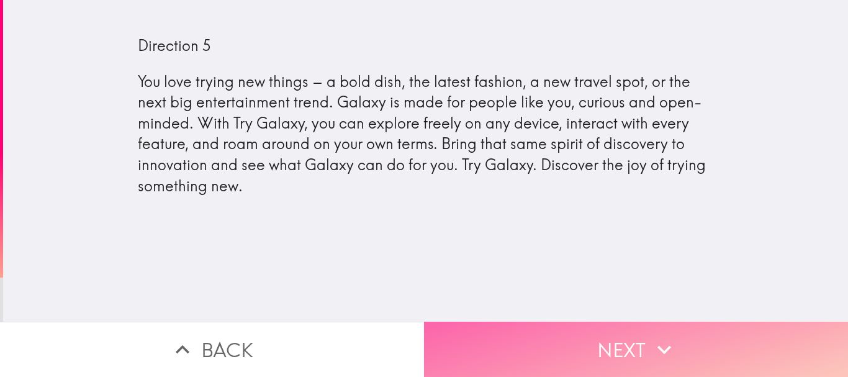
click at [410, 335] on button "Next" at bounding box center [636, 349] width 424 height 55
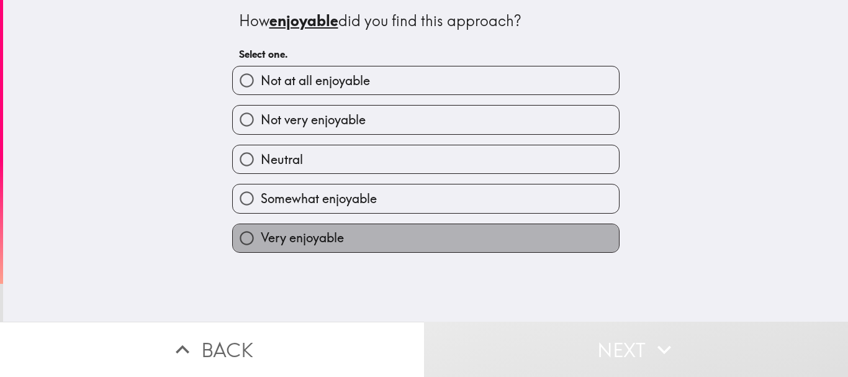
click at [410, 237] on label "Very enjoyable" at bounding box center [426, 238] width 386 height 28
click at [261, 237] on input "Very enjoyable" at bounding box center [247, 238] width 28 height 28
radio input "true"
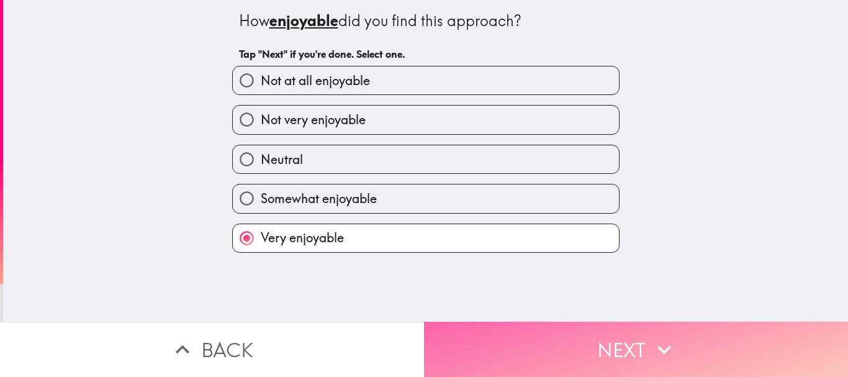
click at [410, 342] on button "Next" at bounding box center [636, 349] width 424 height 55
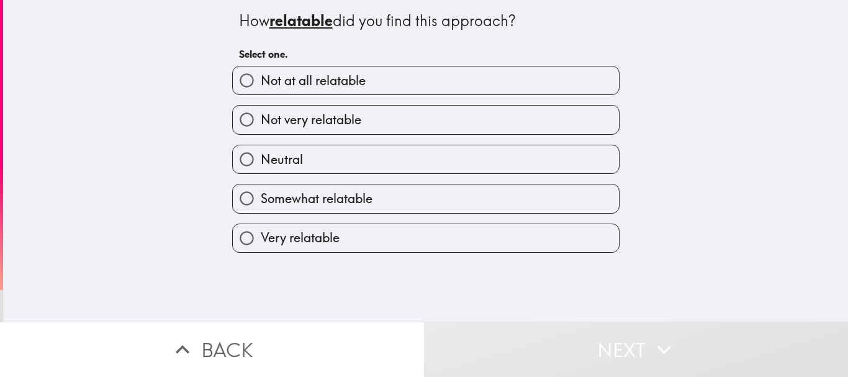
click at [410, 240] on label "Very relatable" at bounding box center [426, 238] width 386 height 28
click at [261, 240] on input "Very relatable" at bounding box center [247, 238] width 28 height 28
radio input "true"
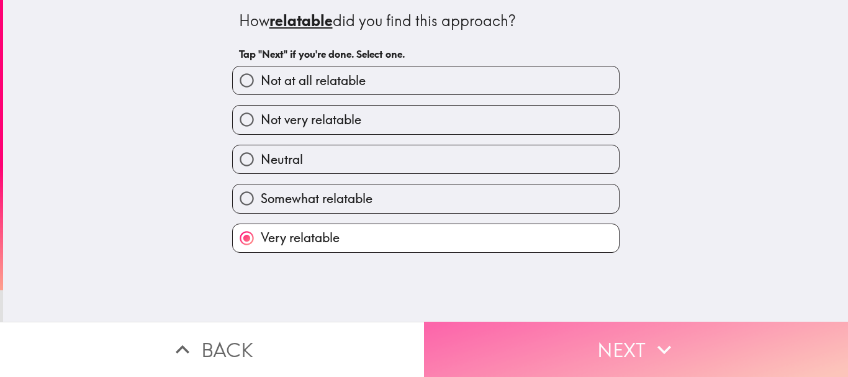
click at [410, 340] on button "Next" at bounding box center [636, 349] width 424 height 55
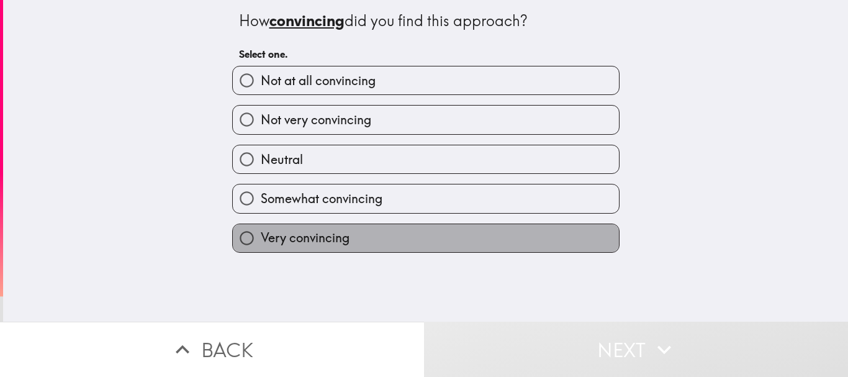
click at [410, 235] on label "Very convincing" at bounding box center [426, 238] width 386 height 28
click at [261, 235] on input "Very convincing" at bounding box center [247, 238] width 28 height 28
radio input "true"
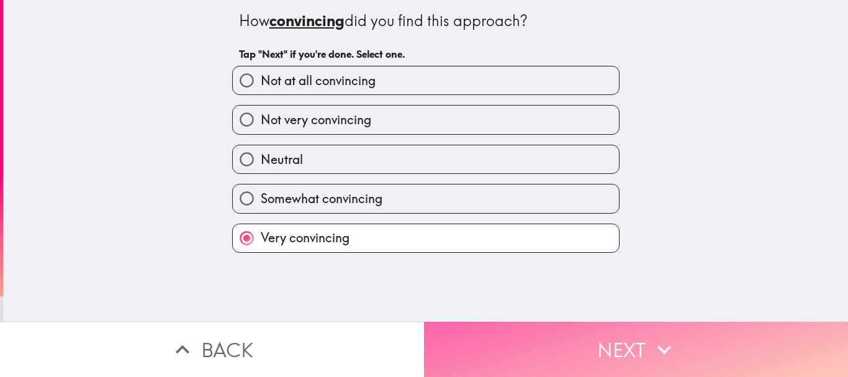
click at [410, 338] on button "Next" at bounding box center [636, 349] width 424 height 55
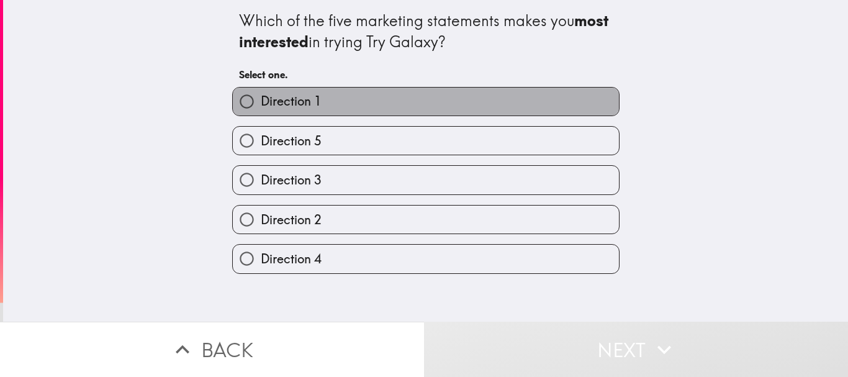
click at [410, 97] on label "Direction 1" at bounding box center [426, 102] width 386 height 28
click at [261, 97] on input "Direction 1" at bounding box center [247, 102] width 28 height 28
radio input "true"
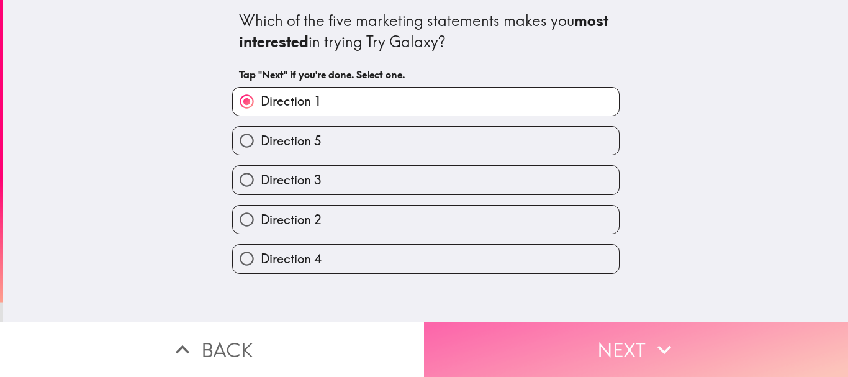
click at [410, 341] on button "Next" at bounding box center [636, 349] width 424 height 55
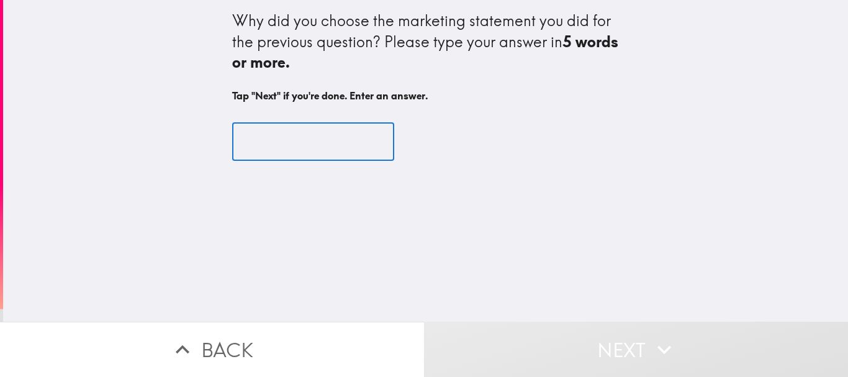
click at [324, 146] on input "text" at bounding box center [313, 141] width 162 height 38
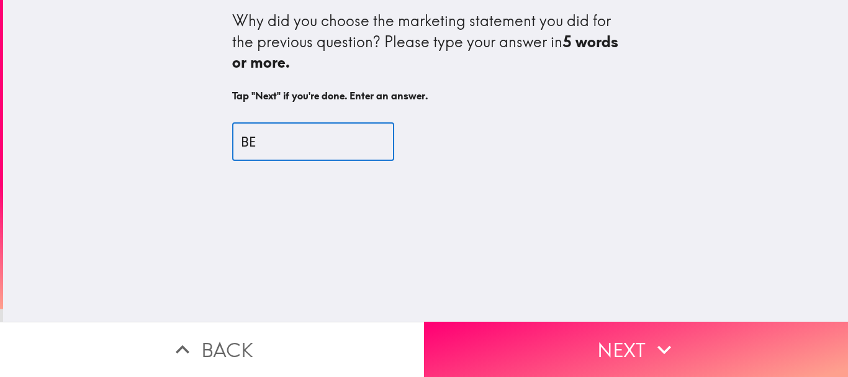
type input "B"
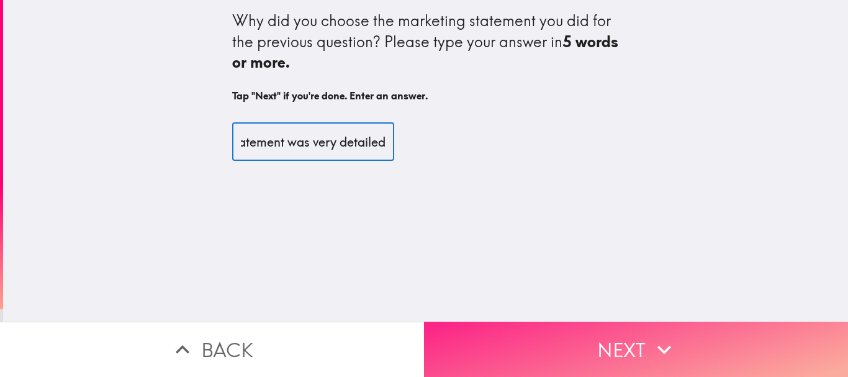
type input "The marketing statement was very detailed"
click at [410, 330] on button "Next" at bounding box center [636, 349] width 424 height 55
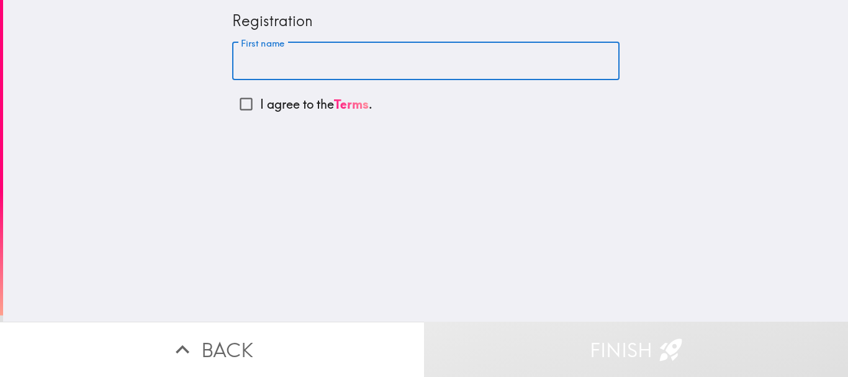
click at [410, 65] on input "First name" at bounding box center [425, 61] width 387 height 38
type input "[PERSON_NAME]"
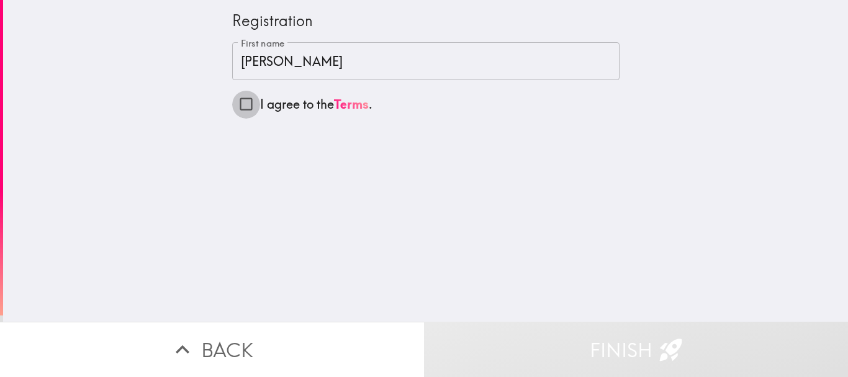
click at [239, 101] on input "I agree to the Terms ." at bounding box center [246, 104] width 28 height 28
checkbox input "true"
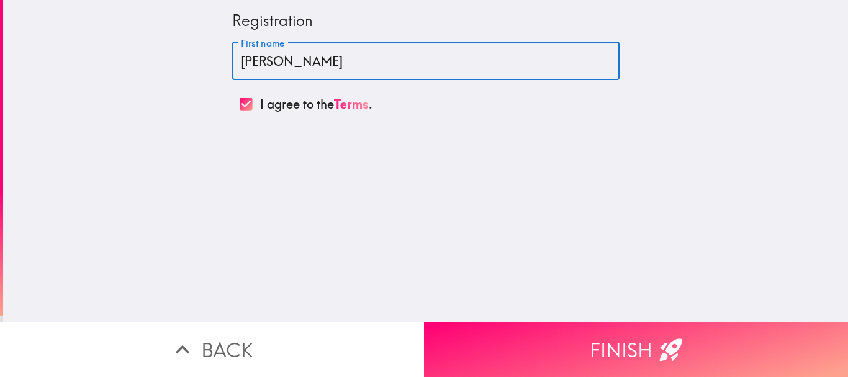
click at [371, 55] on input "[PERSON_NAME]" at bounding box center [425, 61] width 387 height 38
type input "l"
type input "Jasper"
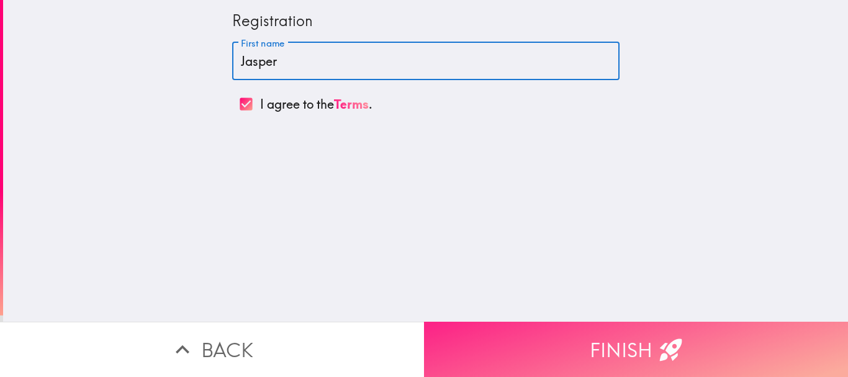
click at [410, 338] on button "Finish" at bounding box center [636, 349] width 424 height 55
